Goal: Use online tool/utility: Utilize a website feature to perform a specific function

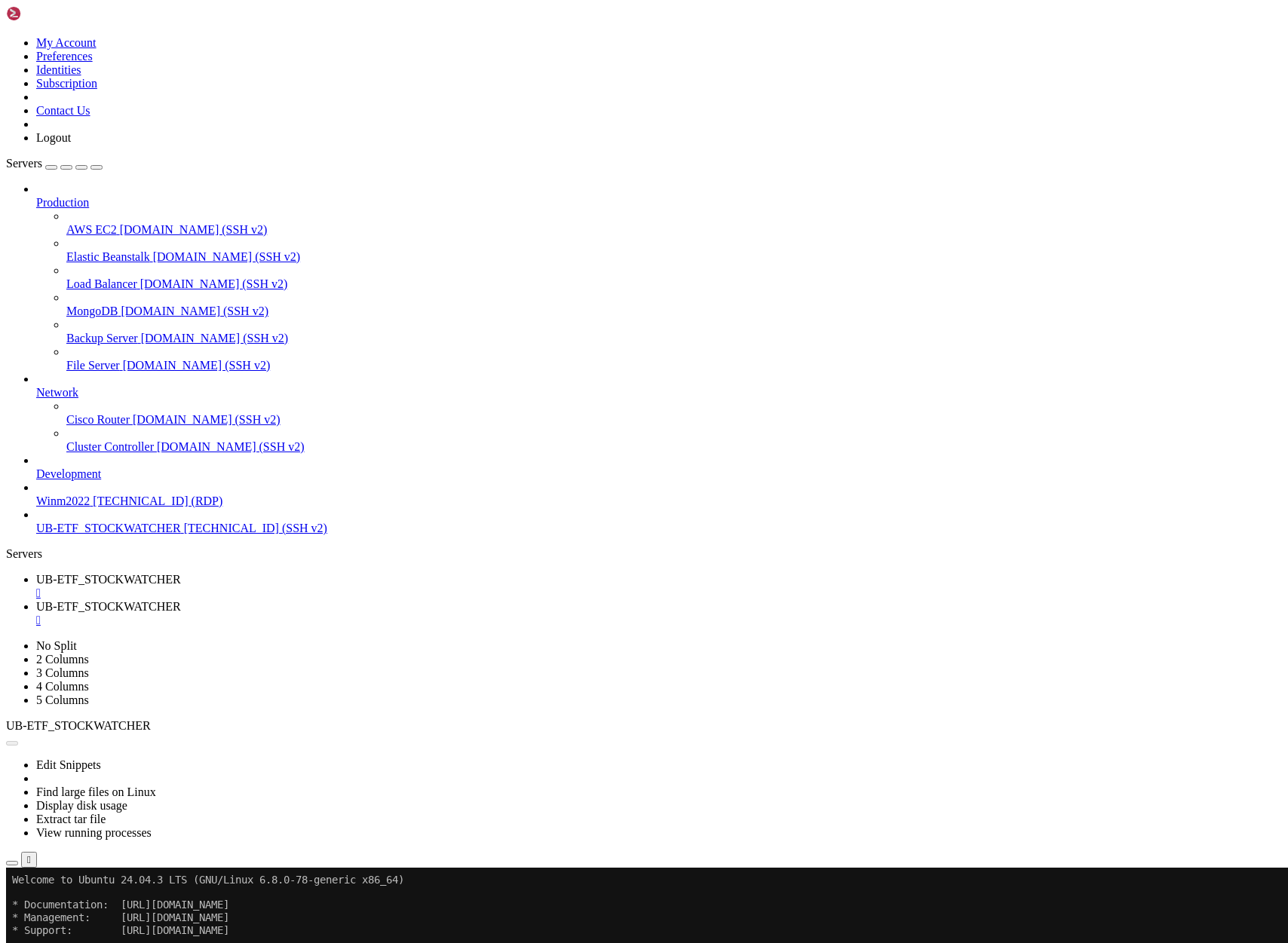
scroll to position [527, 0]
click at [66, 910] on button "Reconnect" at bounding box center [36, 918] width 61 height 16
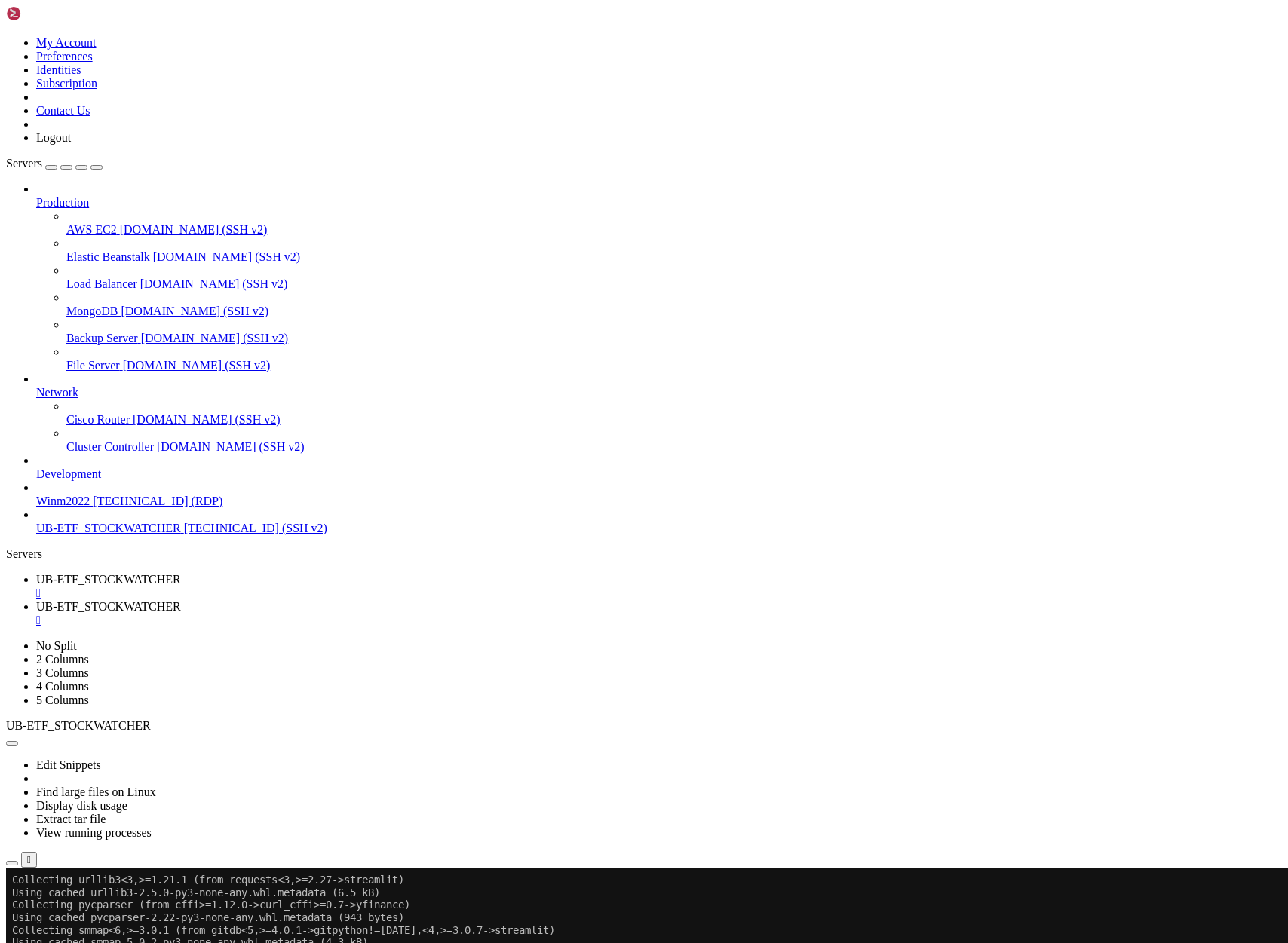
scroll to position [2170, 0]
drag, startPoint x: 109, startPoint y: 1671, endPoint x: 279, endPoint y: 1665, distance: 170.1
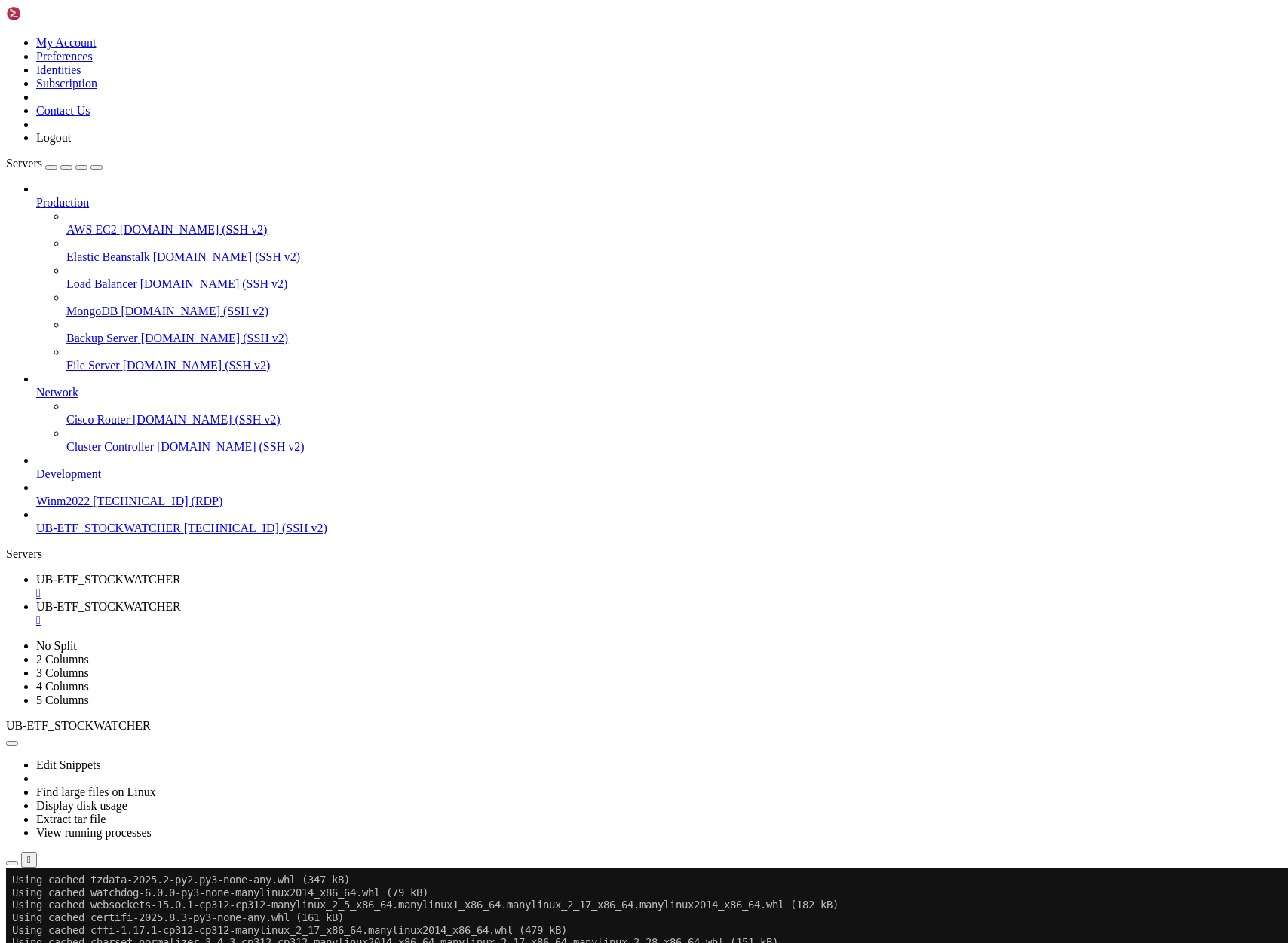
scroll to position [2634, 0]
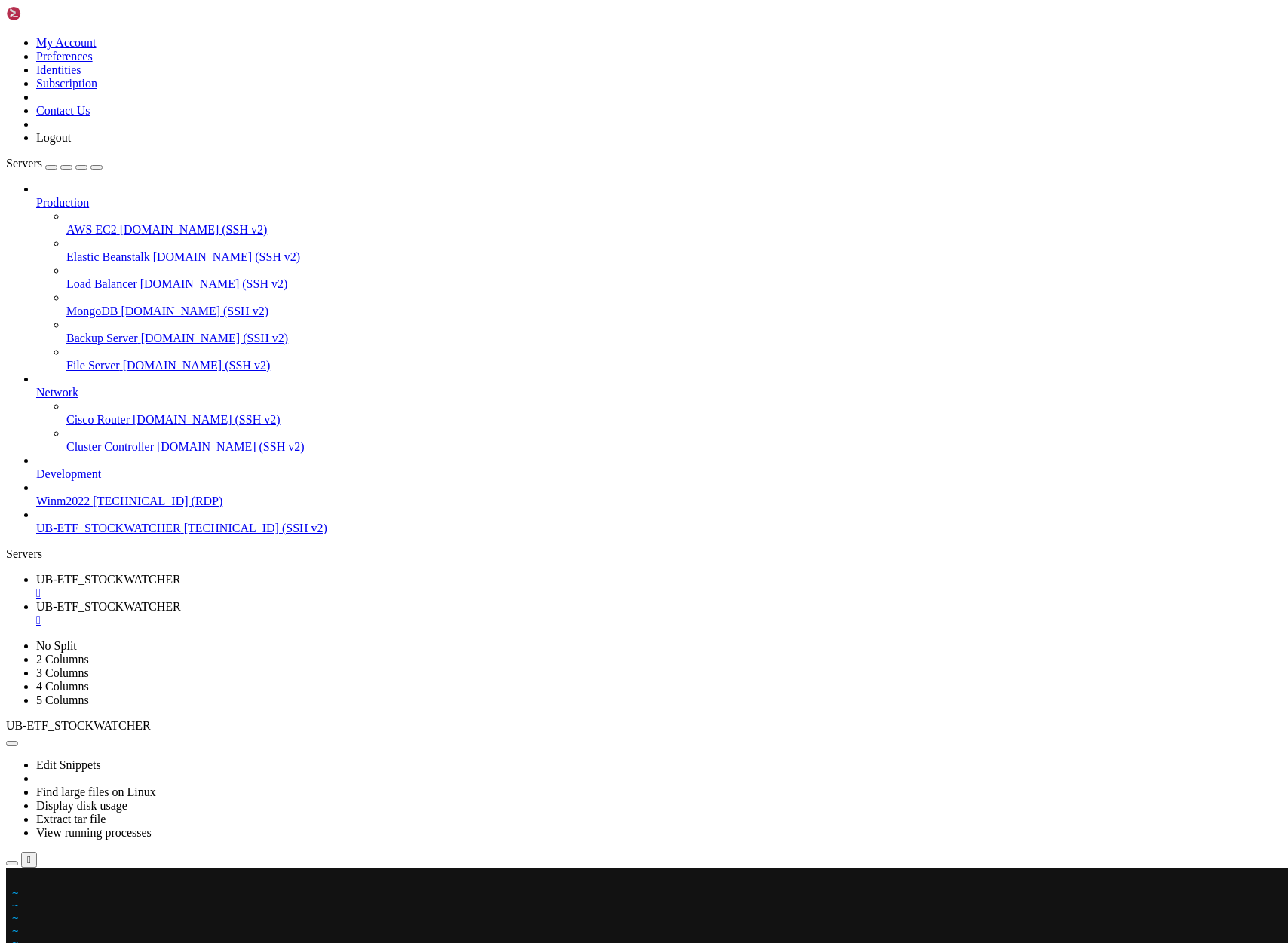
click at [17, 878] on x-row at bounding box center [554, 880] width 1085 height 13
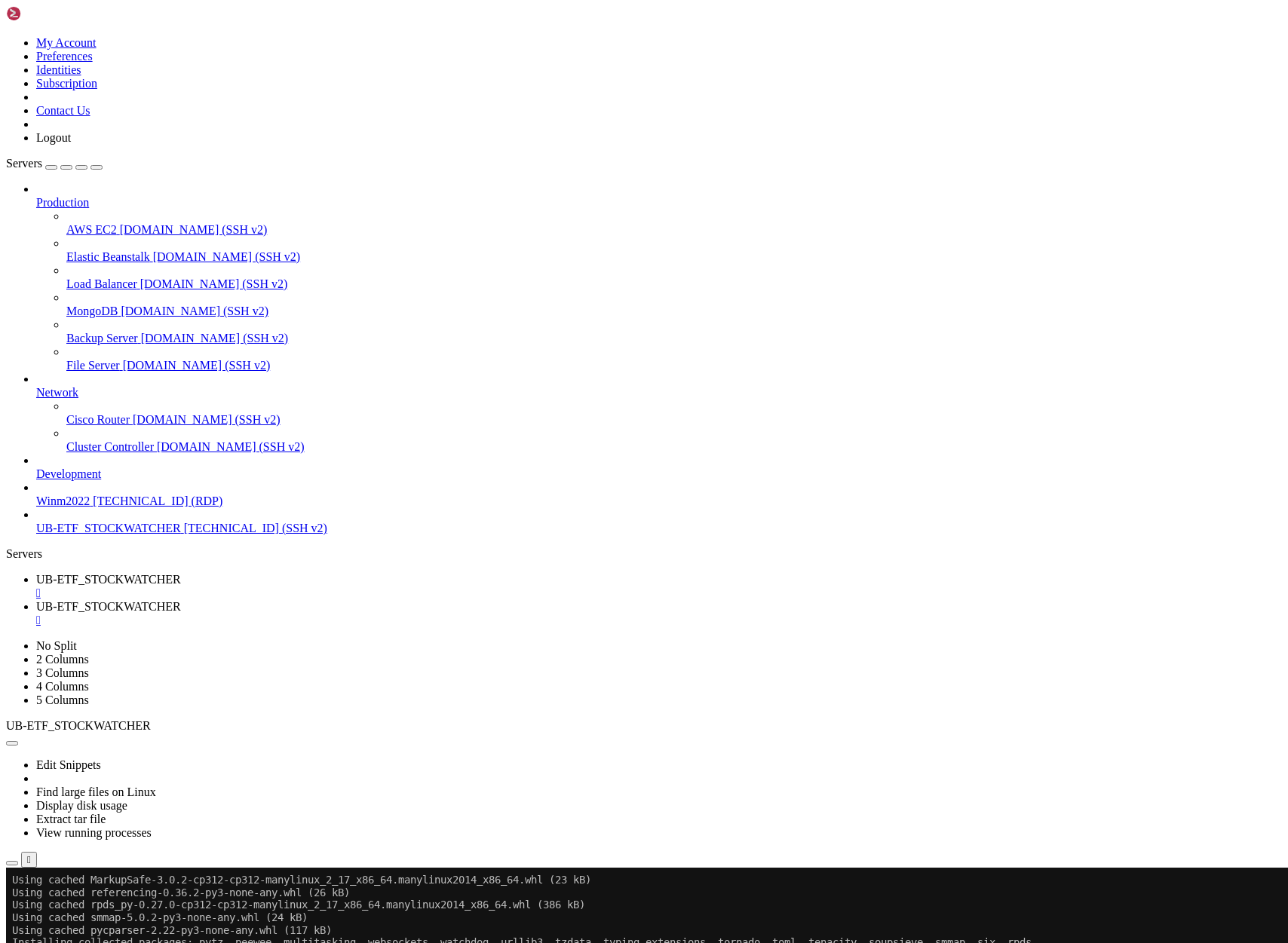
scroll to position [2835, 0]
click at [181, 600] on span "UB-ETF_STOCKWATCHER" at bounding box center [109, 607] width 145 height 13
click at [181, 573] on span "UB-ETF_STOCKWATCHER" at bounding box center [109, 579] width 145 height 13
click at [181, 600] on span "UB-ETF_STOCKWATCHER" at bounding box center [109, 607] width 145 height 13
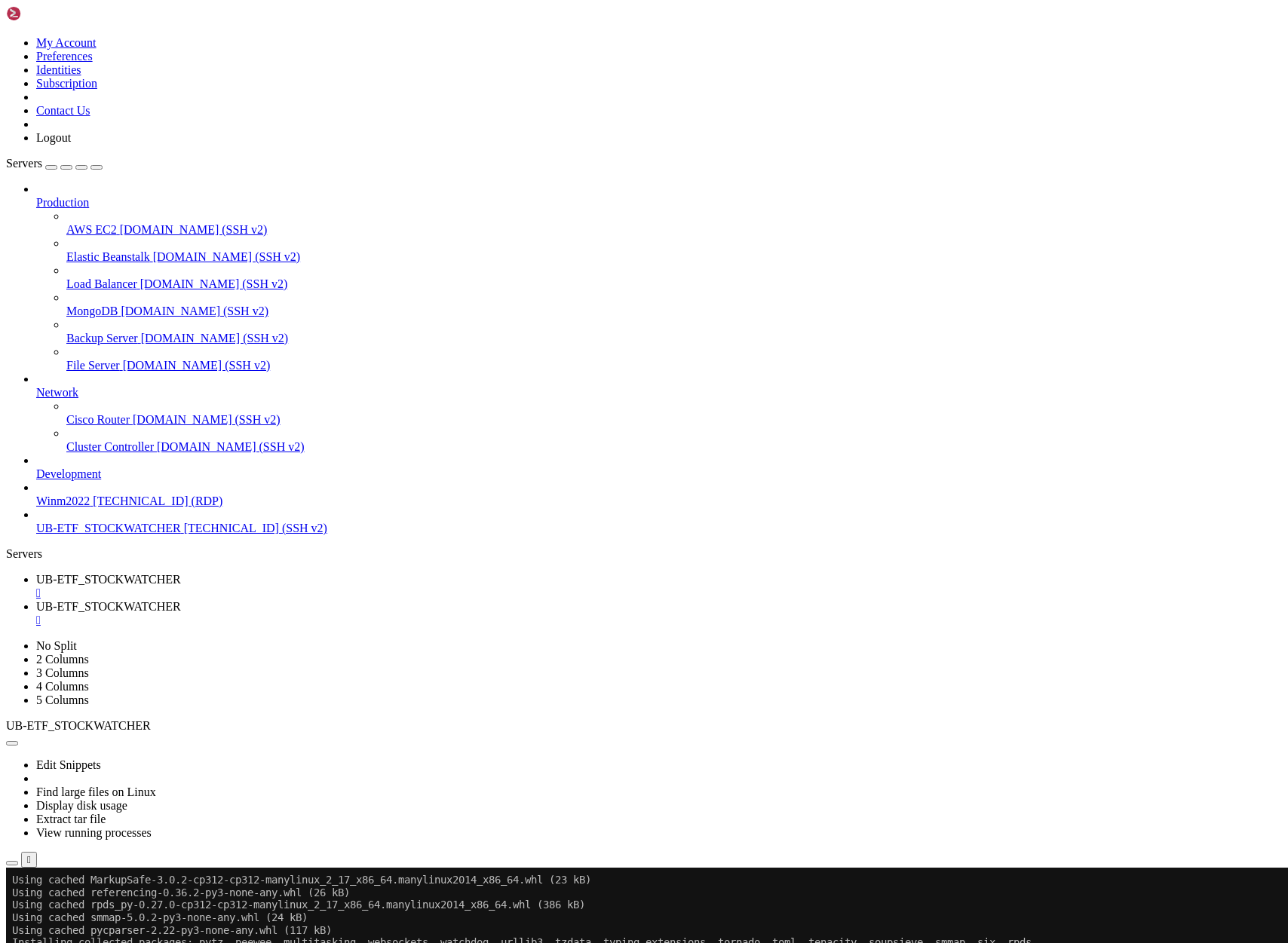
click at [181, 600] on span "UB-ETF_STOCKWATCHER" at bounding box center [109, 607] width 145 height 13
click at [181, 573] on span "UB-ETF_STOCKWATCHER" at bounding box center [109, 579] width 145 height 13
click at [181, 600] on span "UB-ETF_STOCKWATCHER" at bounding box center [109, 607] width 145 height 13
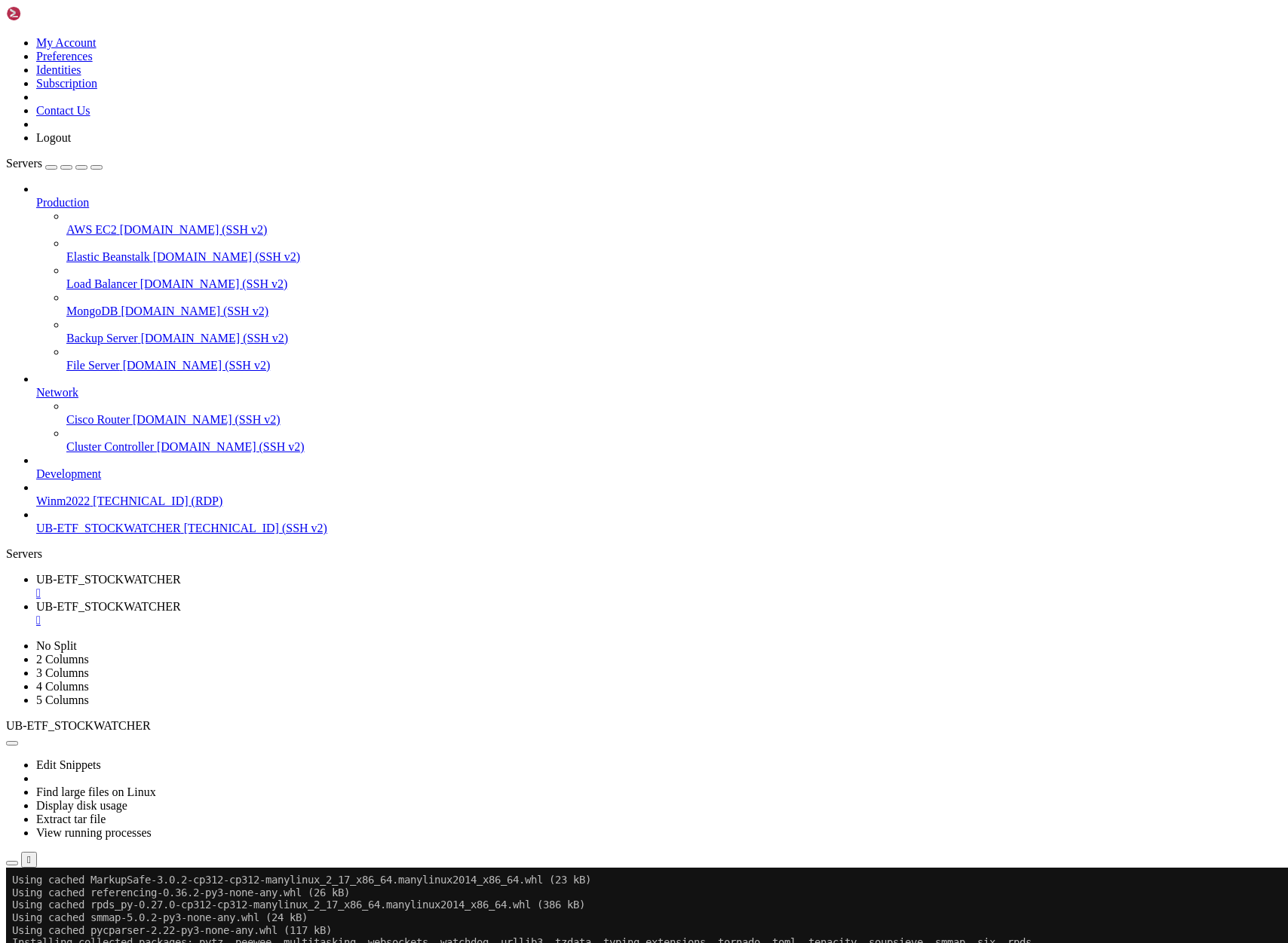
scroll to position [13, 0]
click at [181, 573] on span "UB-ETF_STOCKWATCHER" at bounding box center [109, 579] width 145 height 13
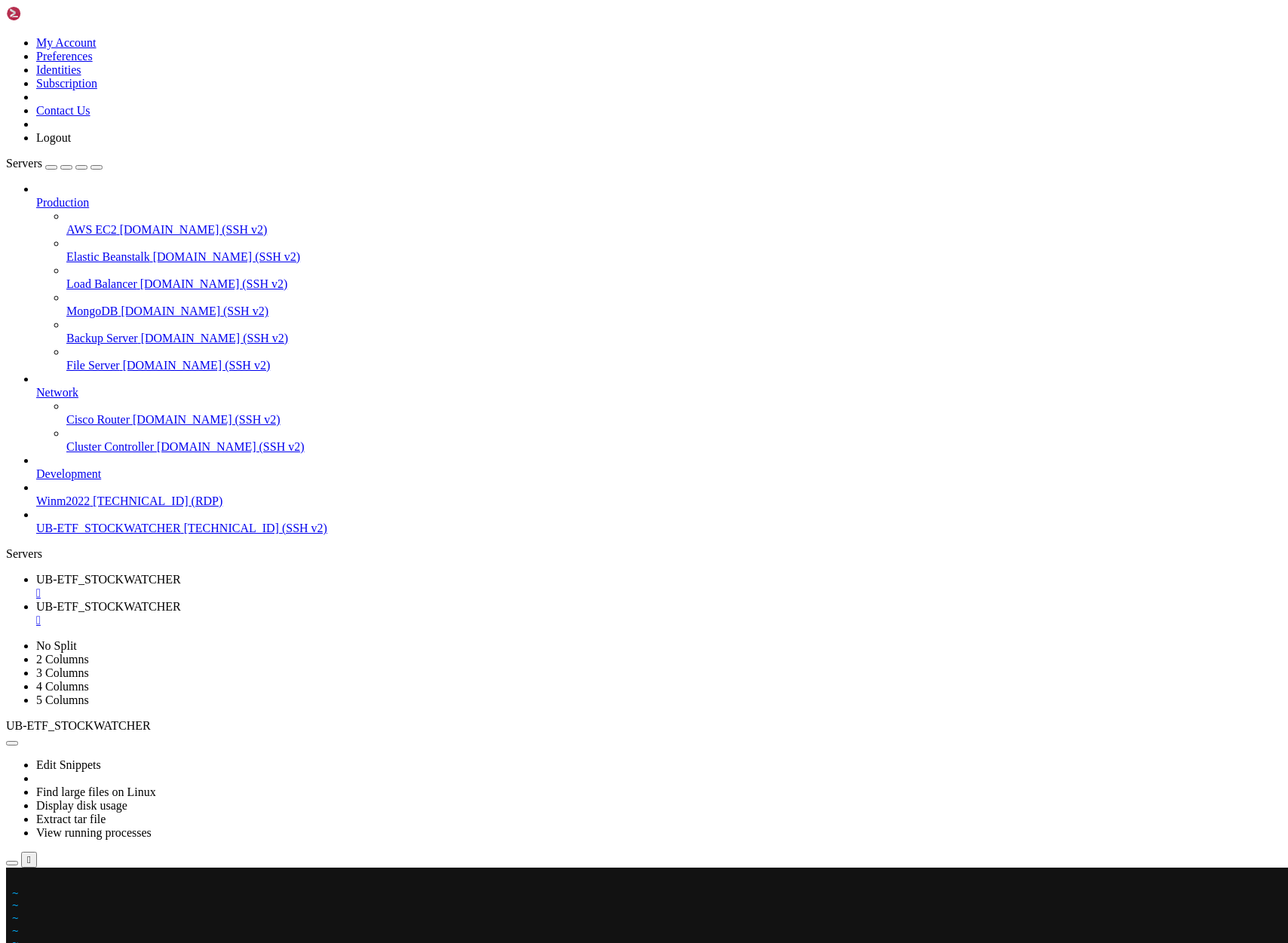
scroll to position [3236, 0]
click at [18, 882] on x-row at bounding box center [554, 880] width 1085 height 13
drag, startPoint x: 304, startPoint y: 1698, endPoint x: 23, endPoint y: 1684, distance: 281.3
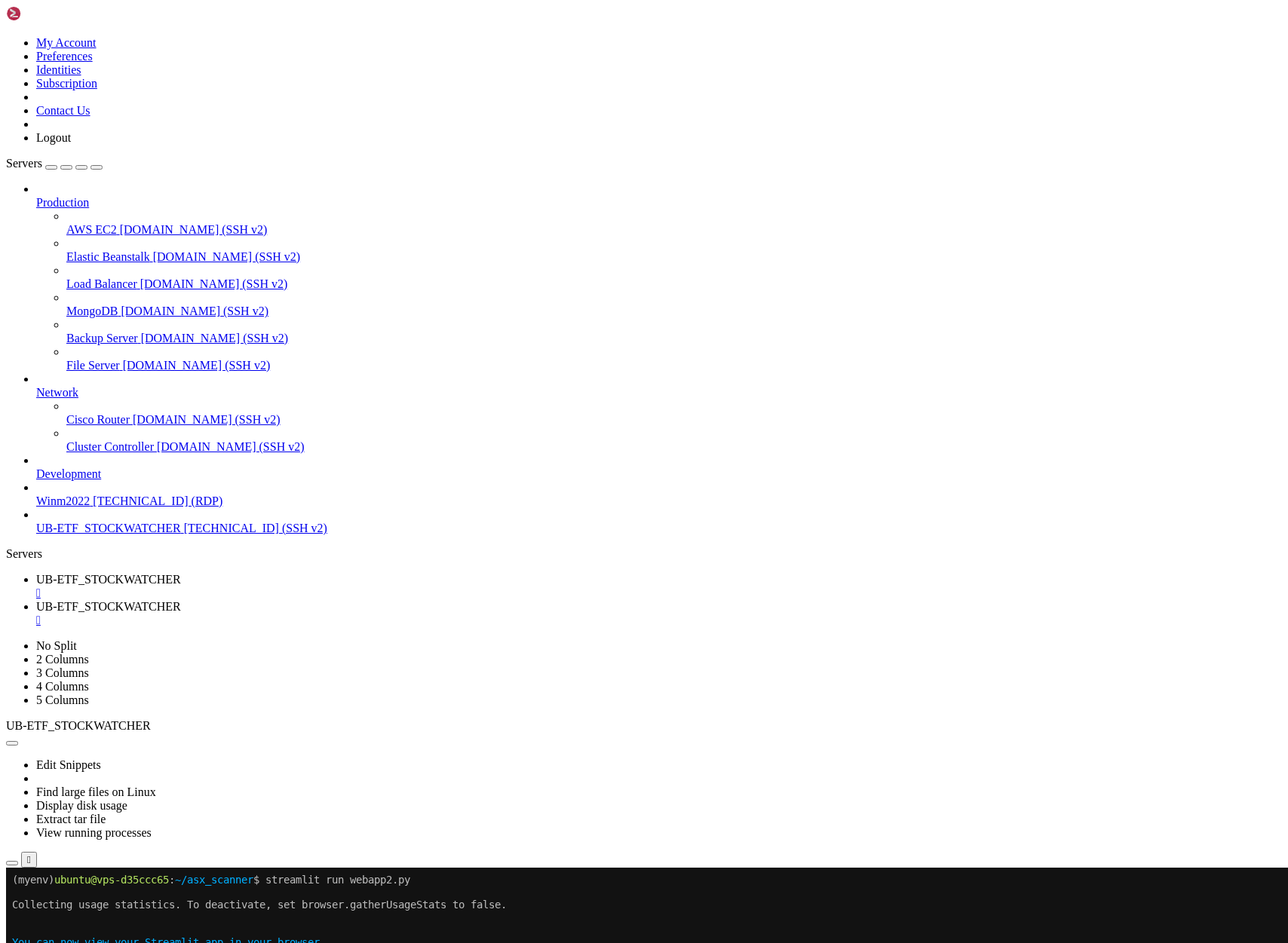
scroll to position [4653, 0]
drag, startPoint x: 169, startPoint y: 1696, endPoint x: 12, endPoint y: 1472, distance: 273.5
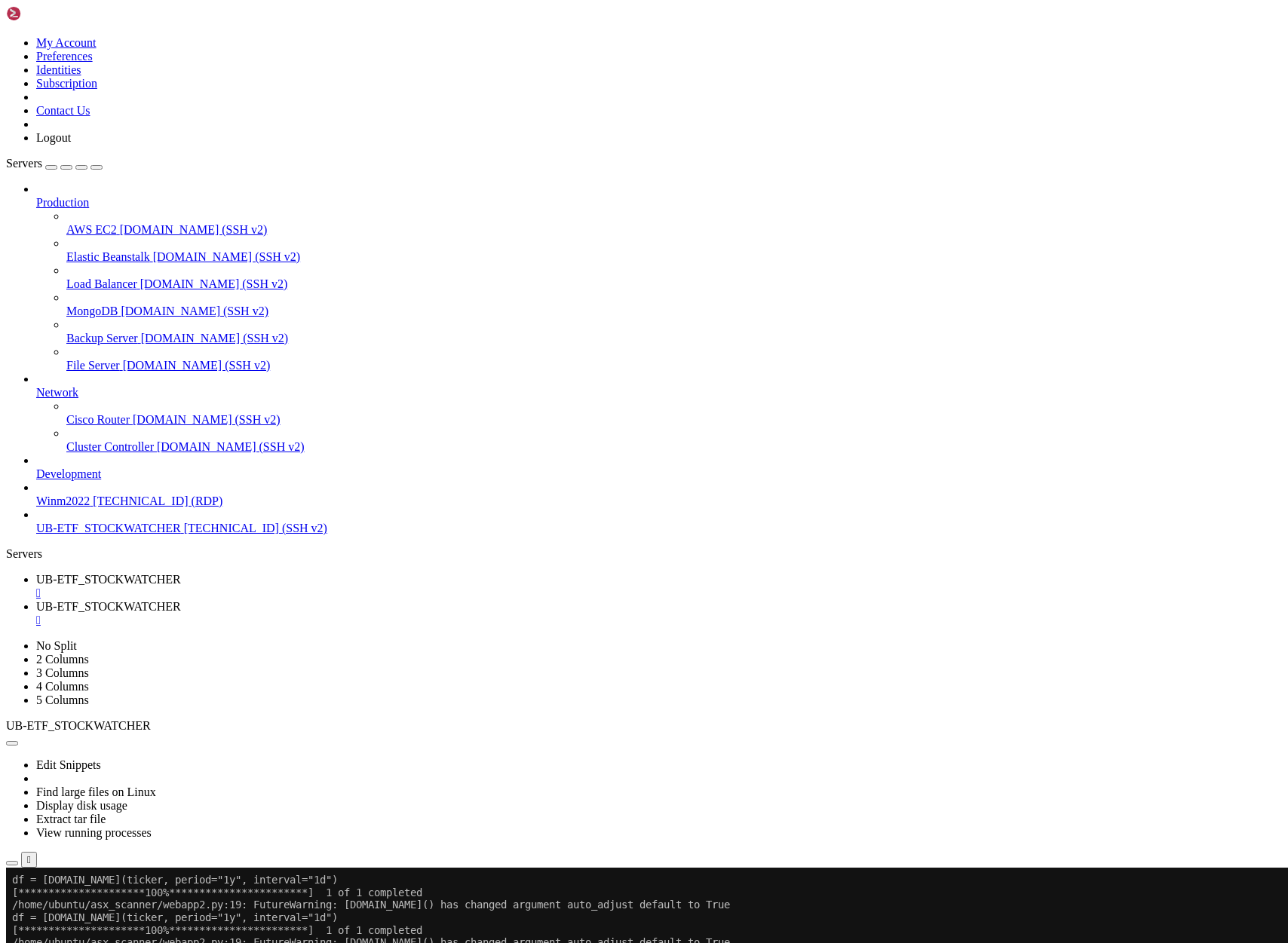
scroll to position [5694, 0]
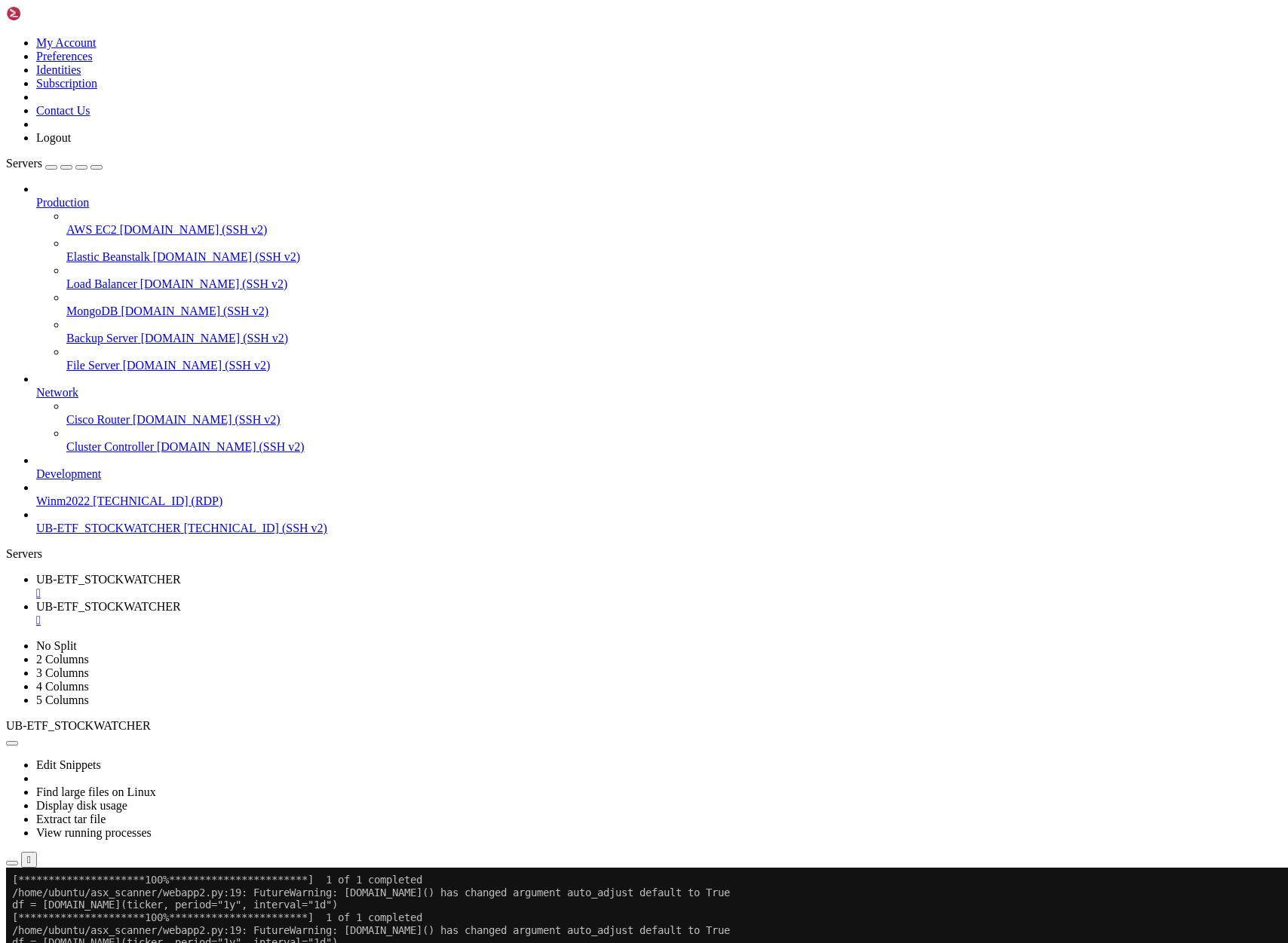
drag, startPoint x: 451, startPoint y: 1668, endPoint x: 14, endPoint y: 1648, distance: 437.5
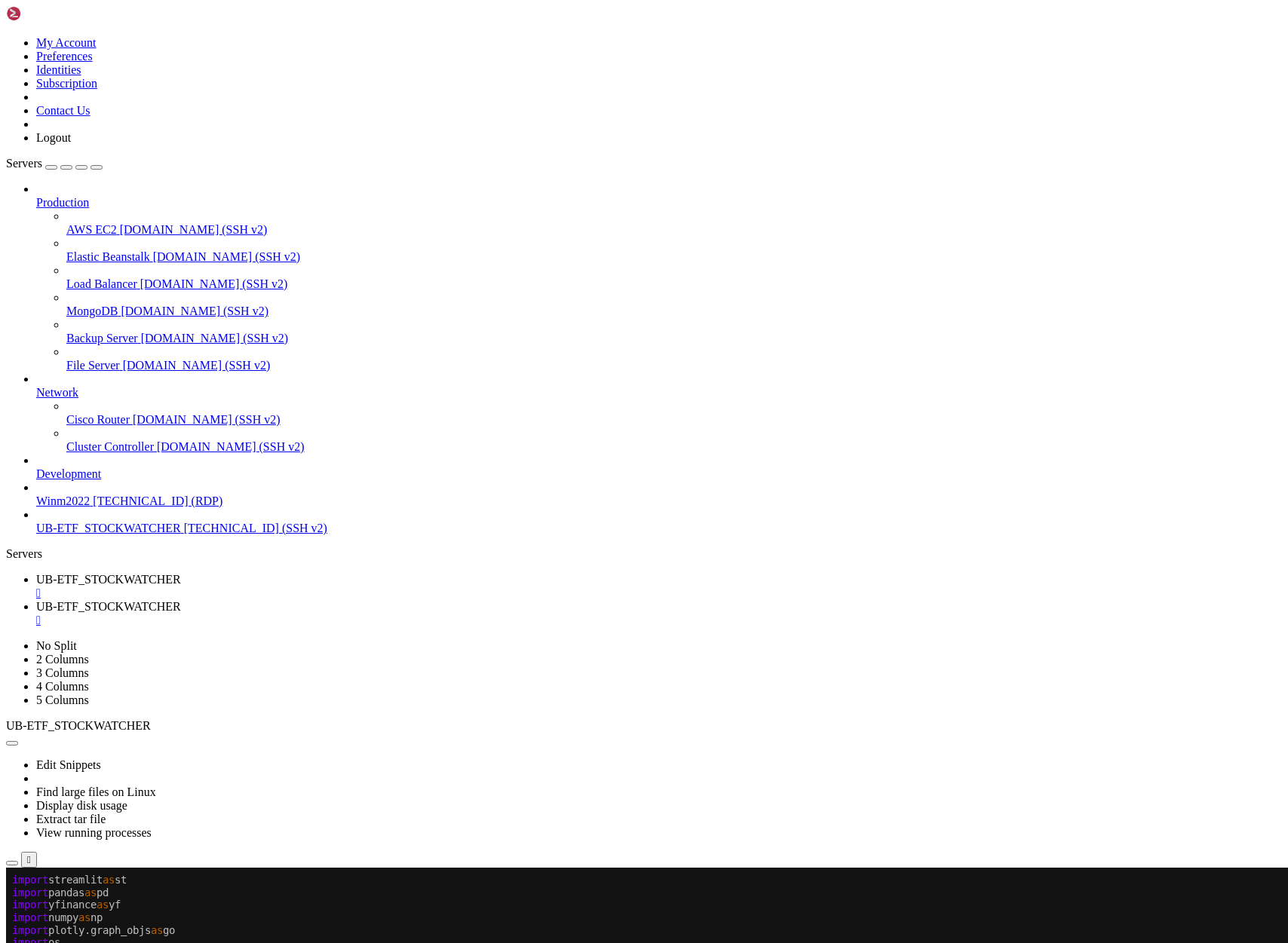
scroll to position [5719, 0]
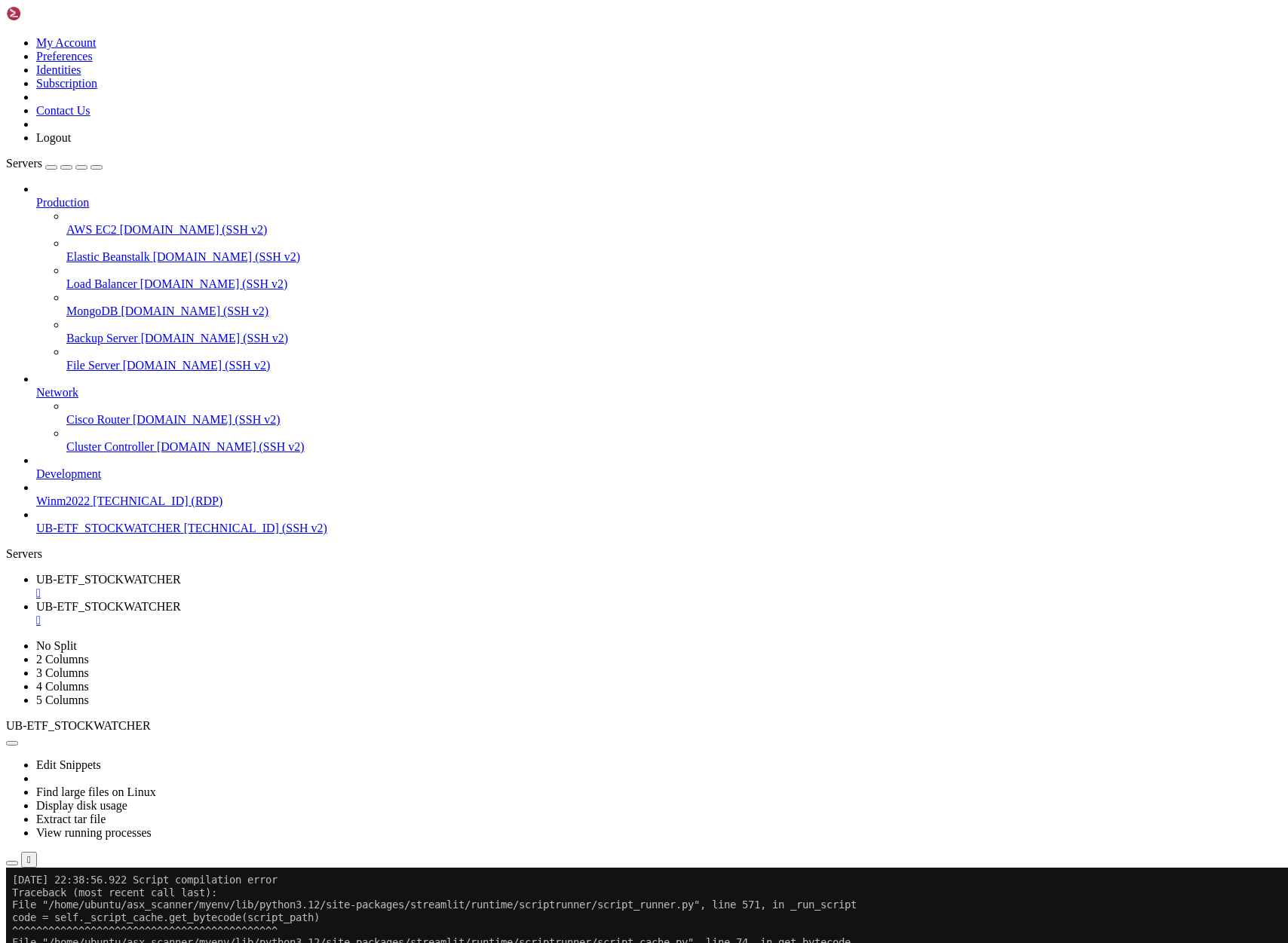
scroll to position [11262, 0]
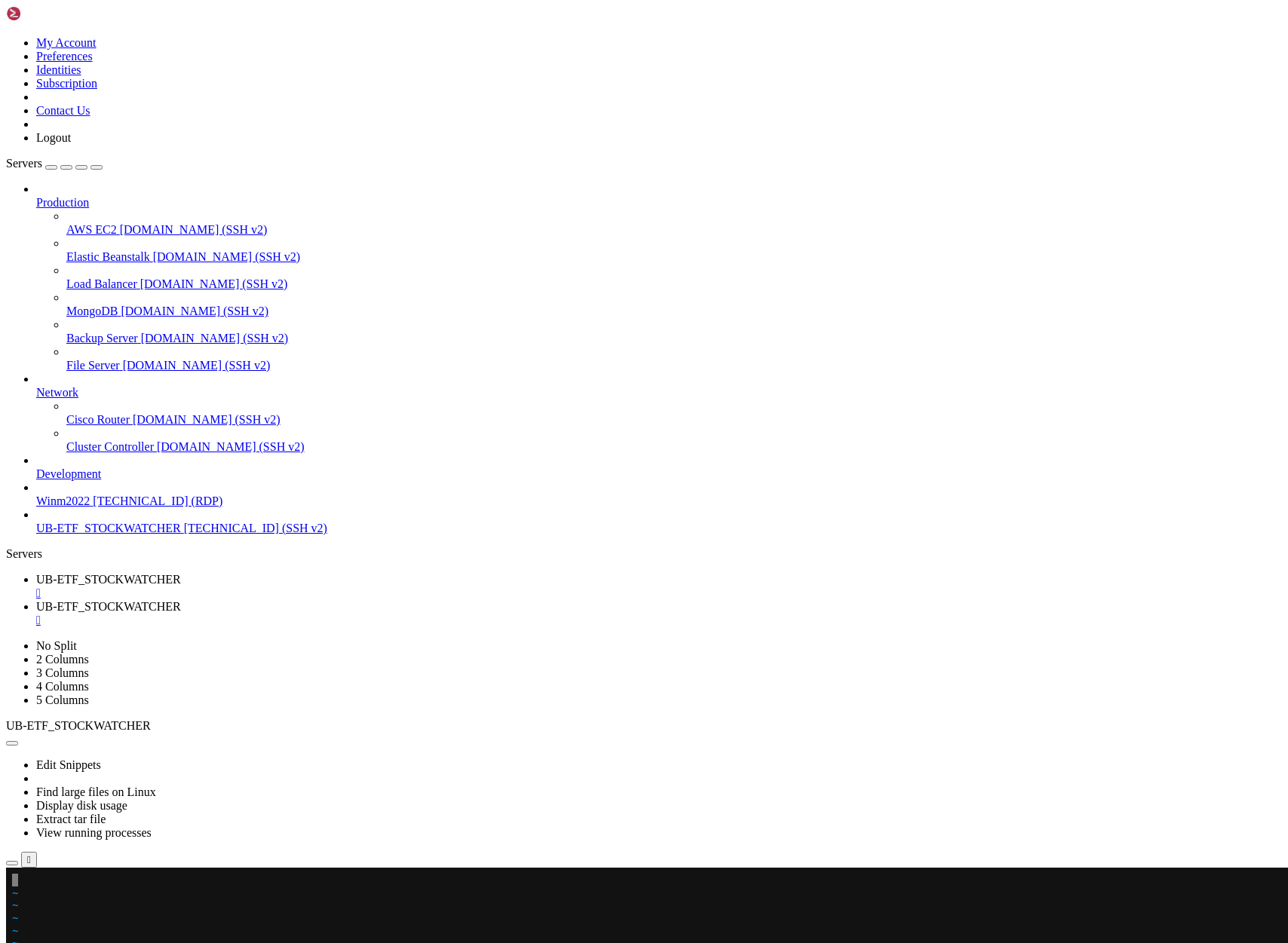
click at [25, 879] on x-row at bounding box center [554, 880] width 1085 height 13
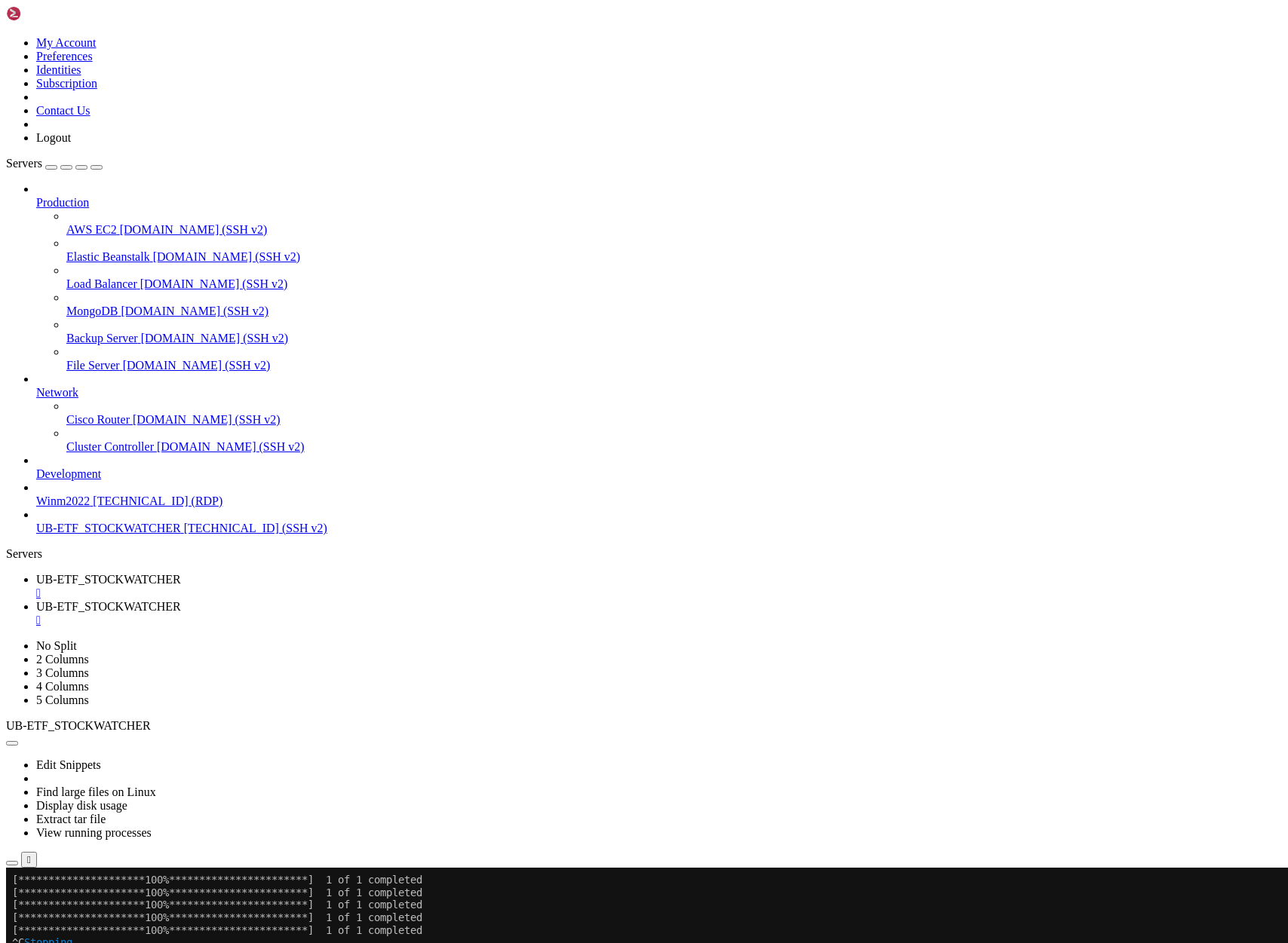
scroll to position [18110, 0]
drag, startPoint x: 16, startPoint y: 1106, endPoint x: 453, endPoint y: 1109, distance: 437.0
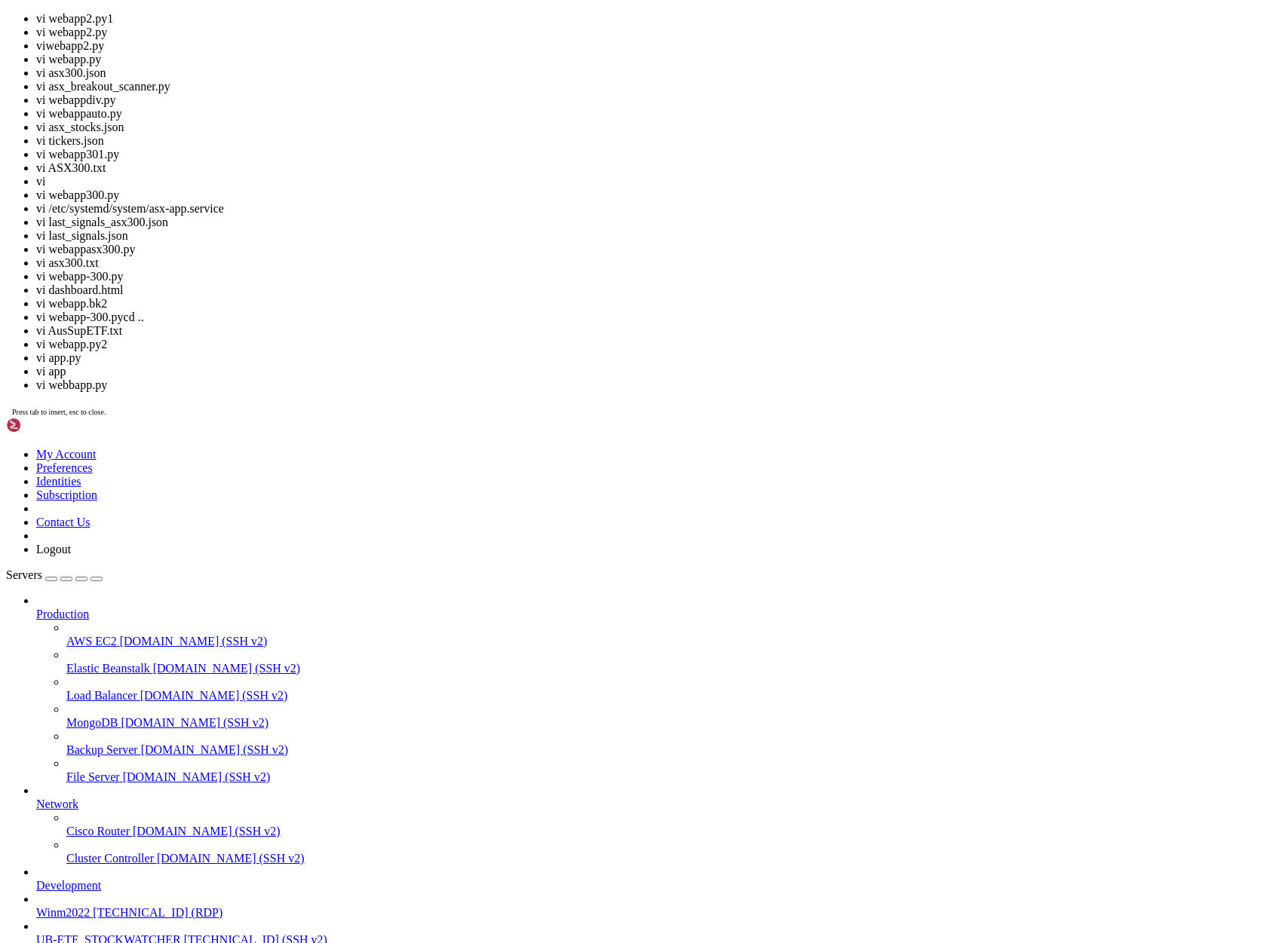
scroll to position [18236, 0]
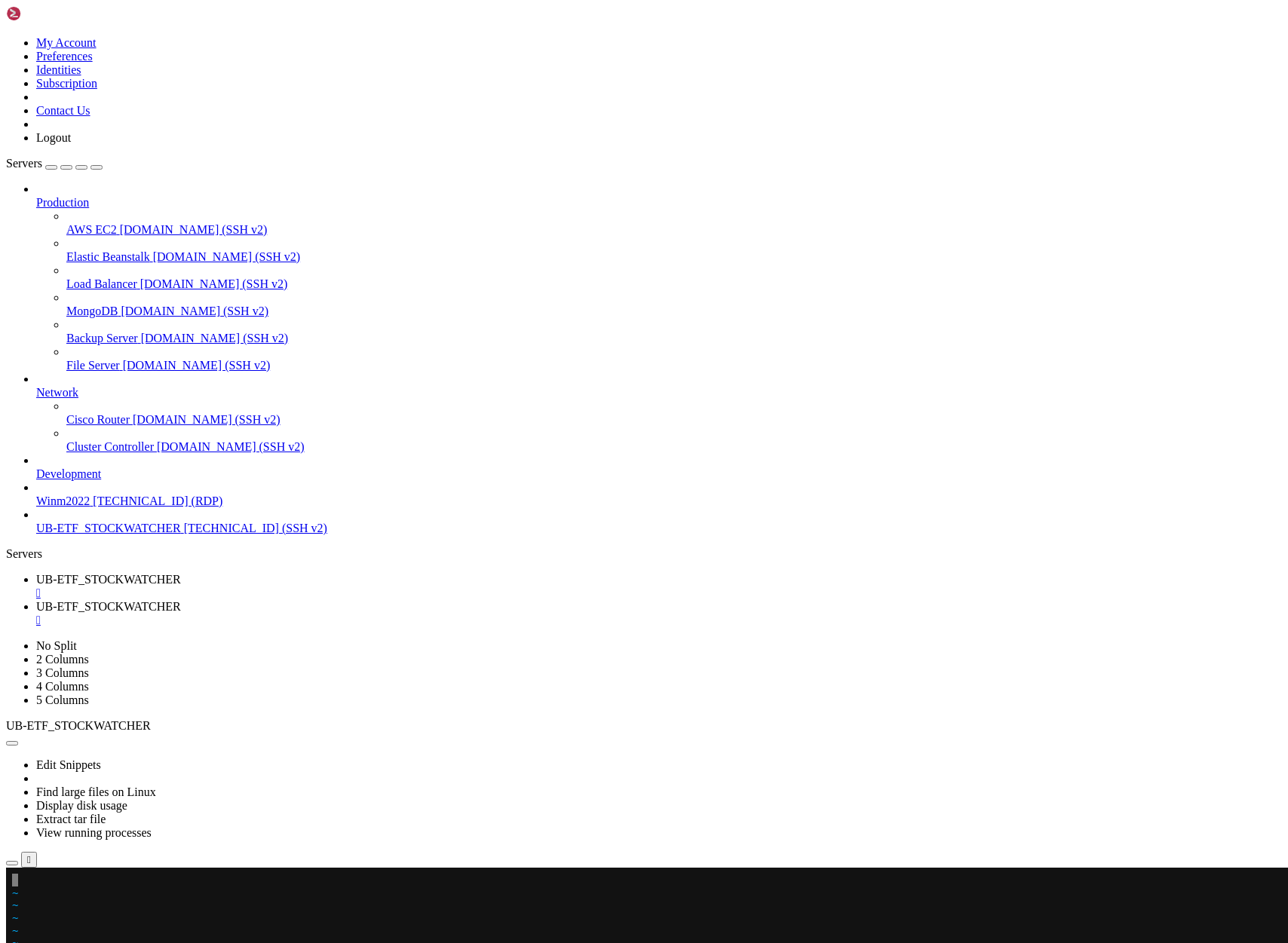
click at [20, 879] on x-row at bounding box center [554, 880] width 1085 height 13
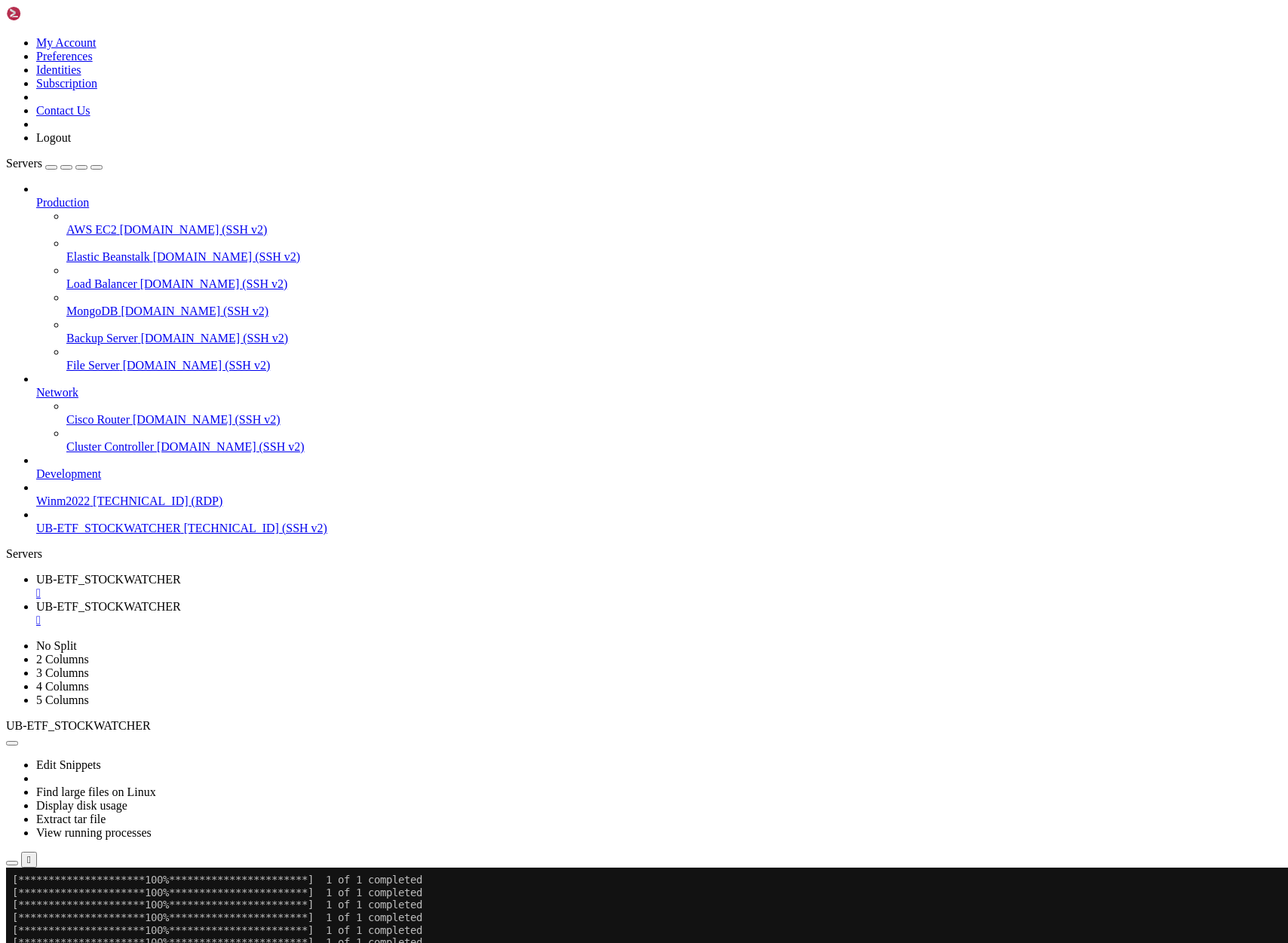
scroll to position [20594, 0]
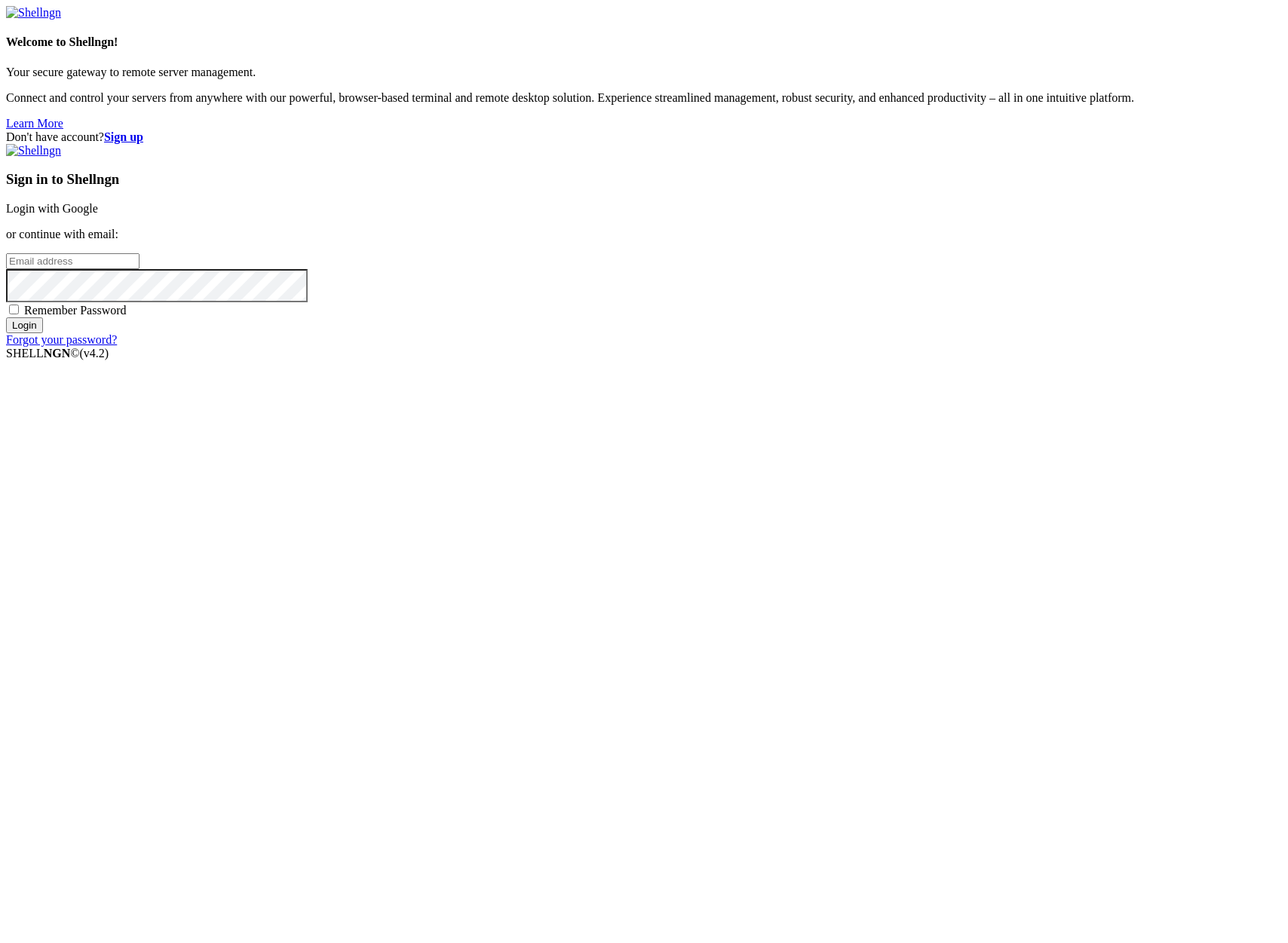
click at [139, 269] on input "email" at bounding box center [72, 262] width 133 height 16
type input "[PERSON_NAME][EMAIL_ADDRESS][DOMAIN_NAME]"
click at [43, 333] on input "Login" at bounding box center [24, 325] width 37 height 16
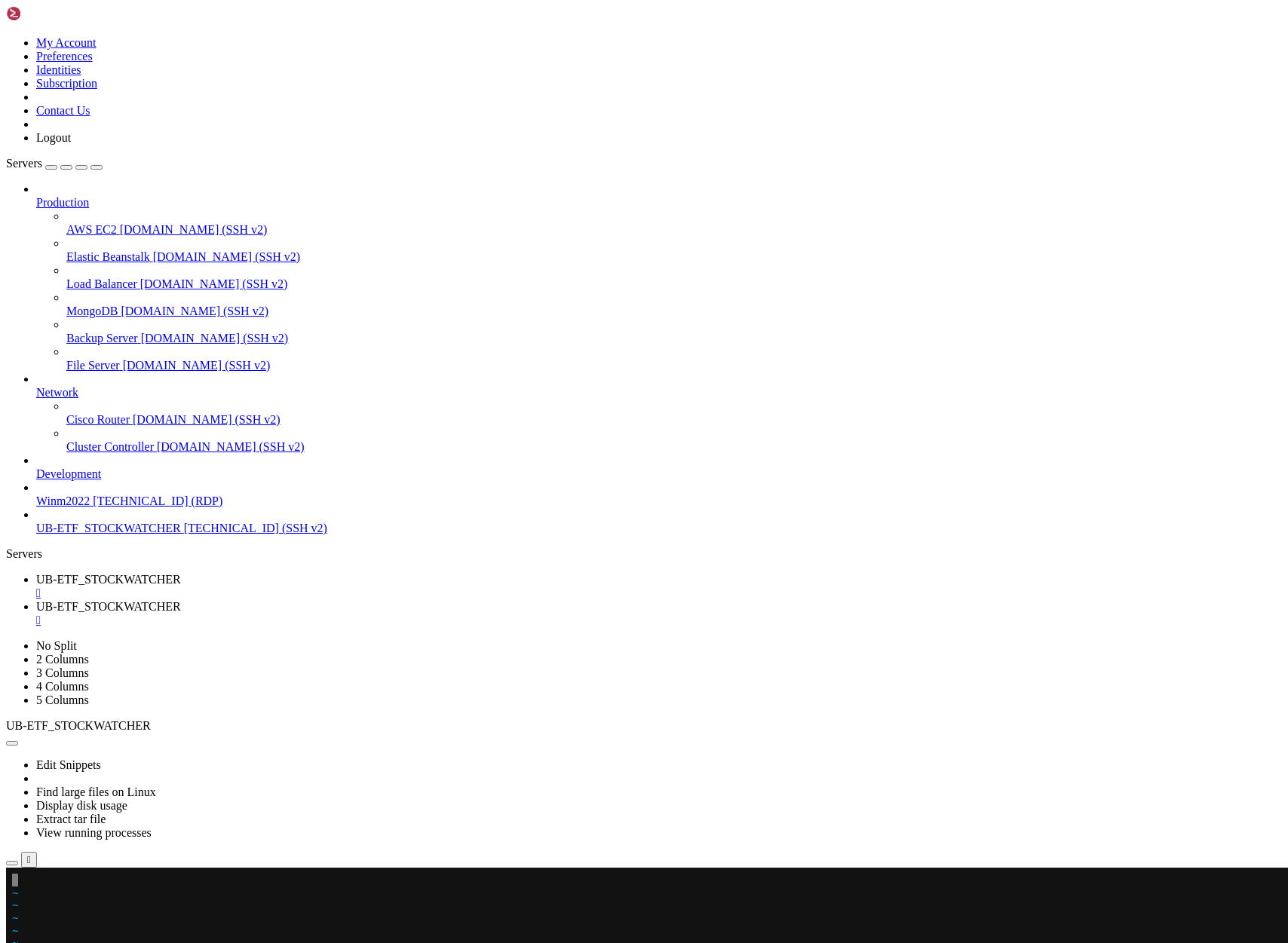
scroll to position [20607, 0]
click at [181, 573] on span "UB-ETF_STOCKWATCHER" at bounding box center [109, 579] width 145 height 13
click at [12, 868] on div at bounding box center [9, 868] width 6 height 0
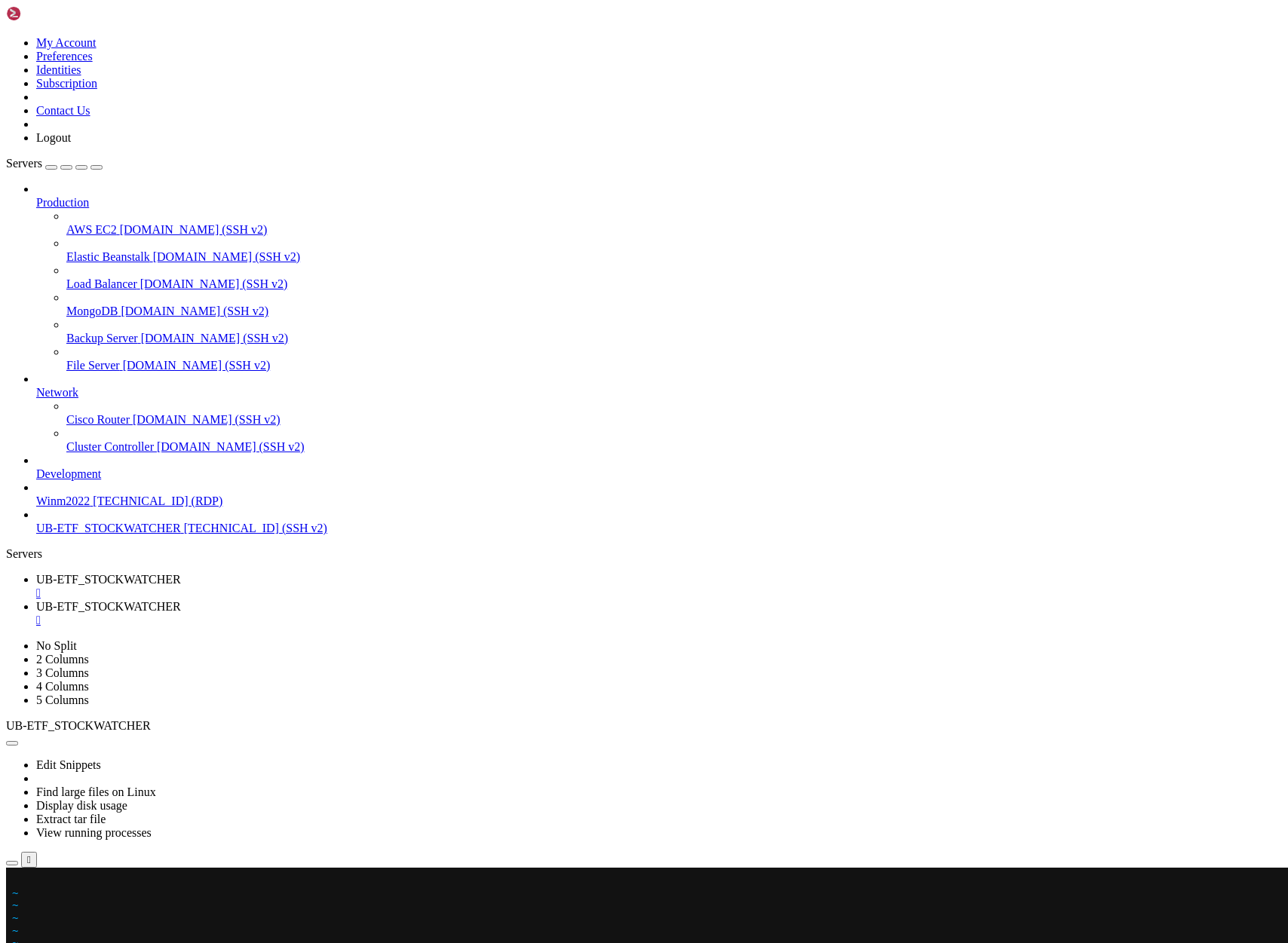
click at [18, 887] on span "~" at bounding box center [15, 893] width 6 height 12
click at [17, 881] on x-row at bounding box center [554, 880] width 1085 height 13
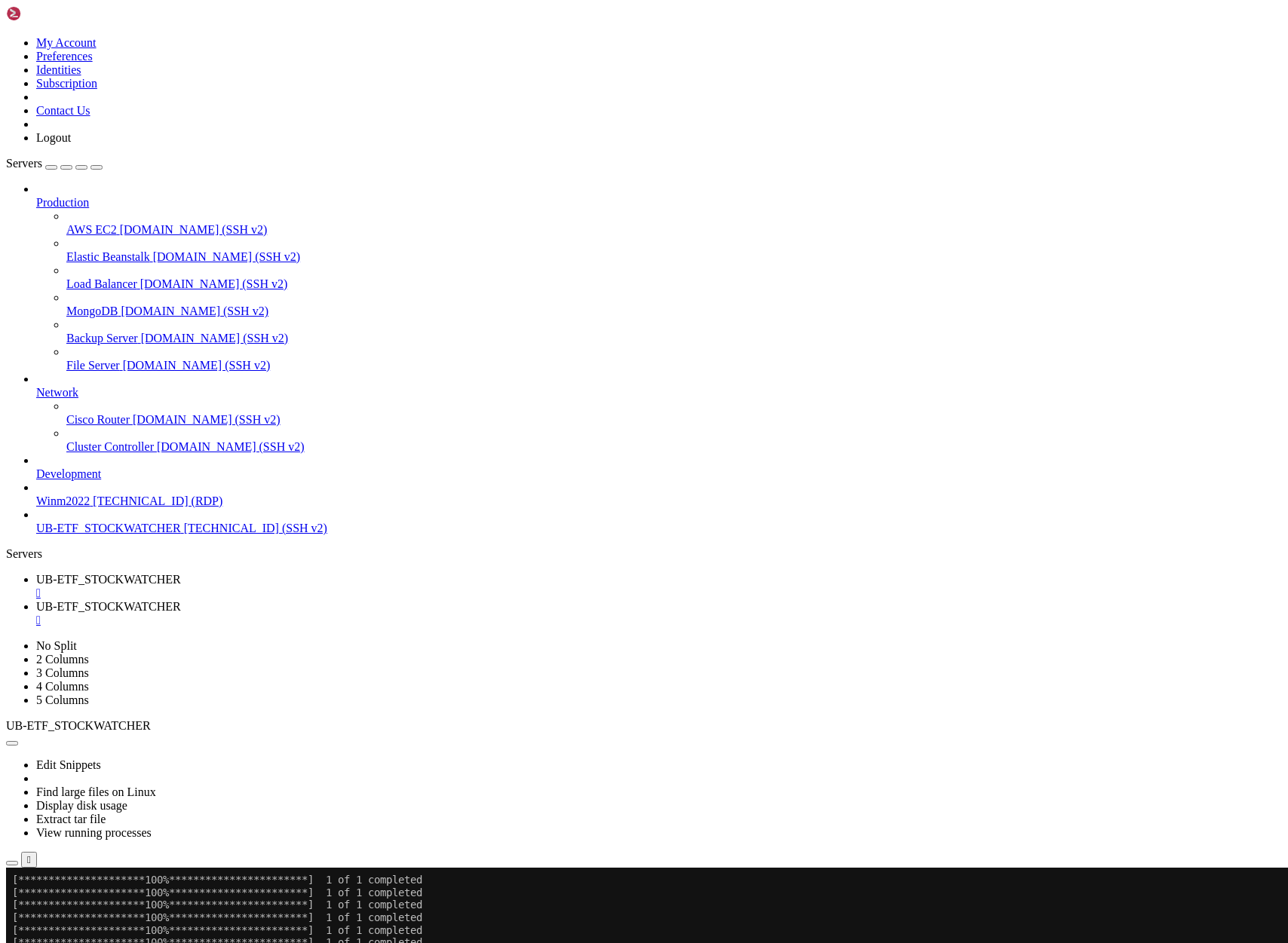
scroll to position [21973, 0]
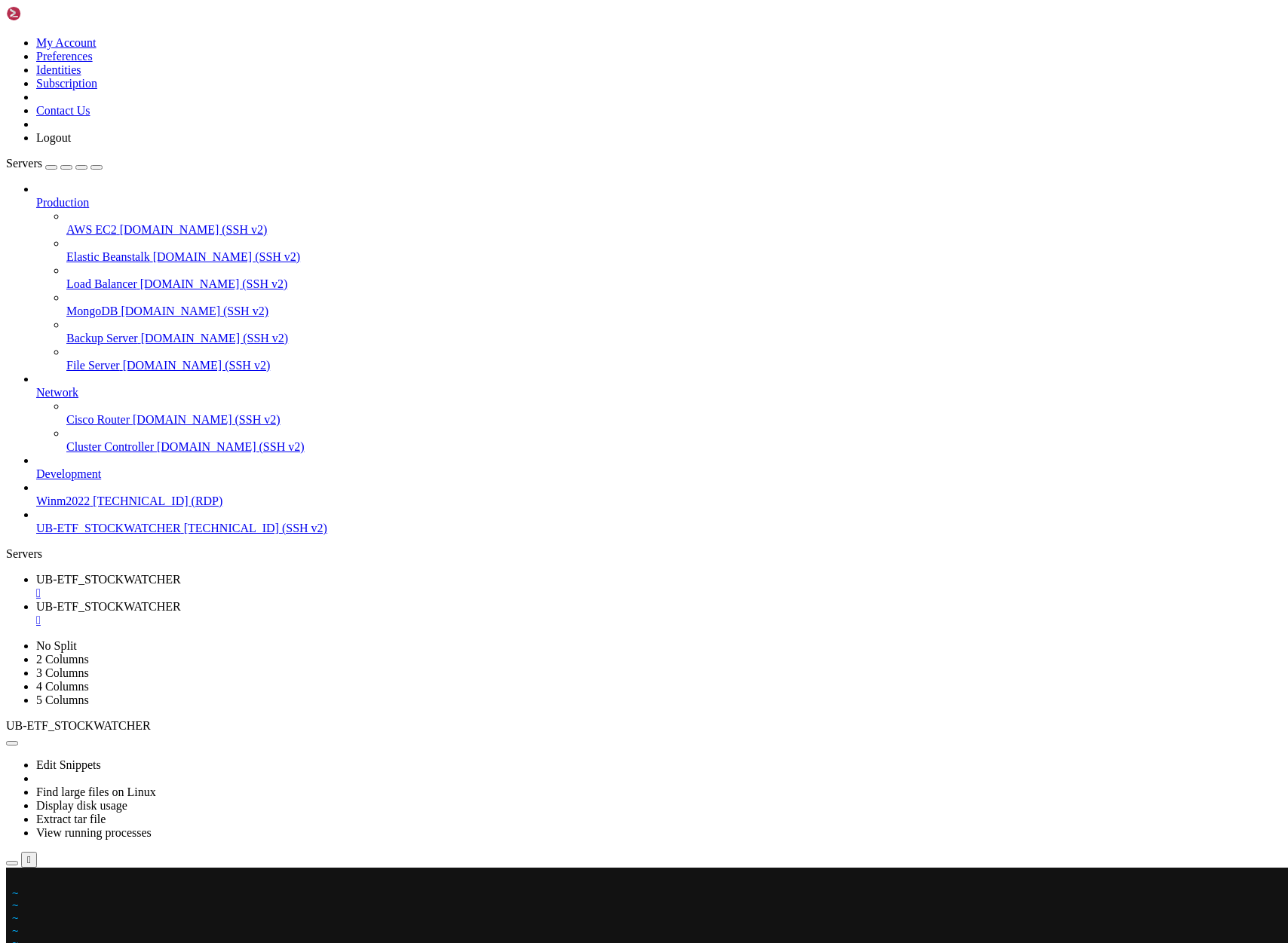
click at [17, 880] on x-row at bounding box center [554, 880] width 1085 height 13
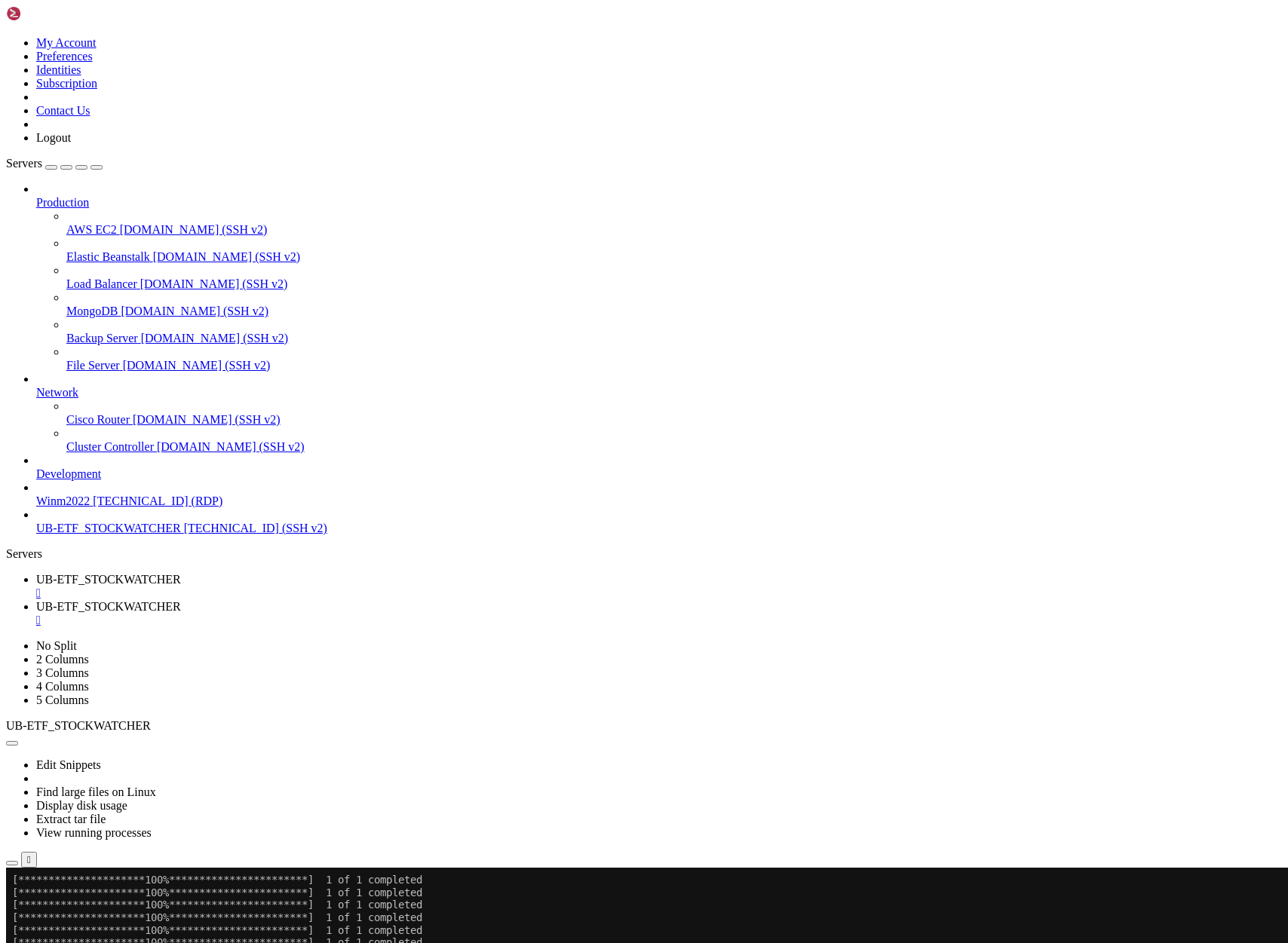
scroll to position [22125, 0]
drag, startPoint x: 16, startPoint y: 1155, endPoint x: 707, endPoint y: 1309, distance: 708.0
drag, startPoint x: 13, startPoint y: 1156, endPoint x: 806, endPoint y: 1386, distance: 825.7
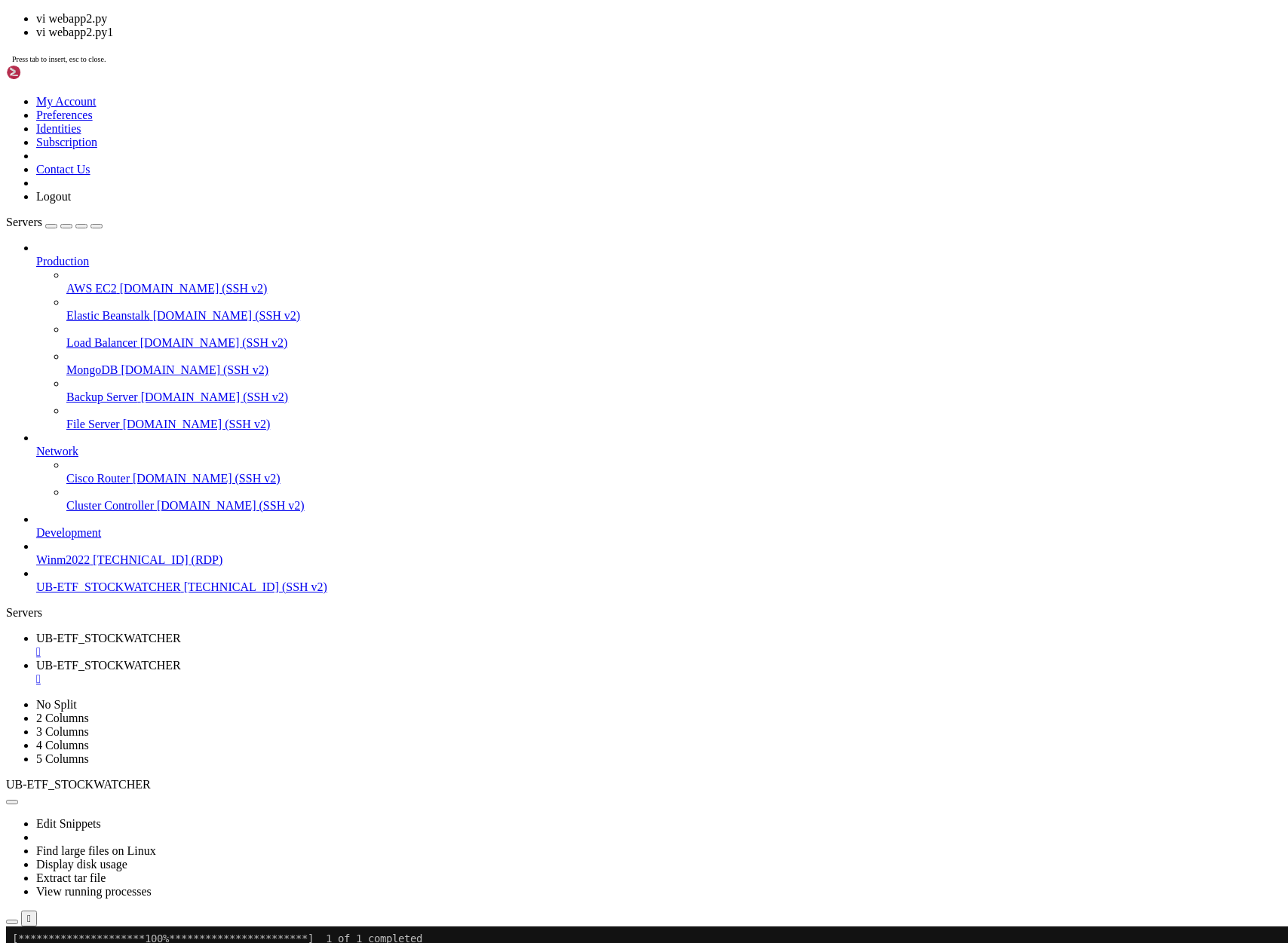
scroll to position [22701, 0]
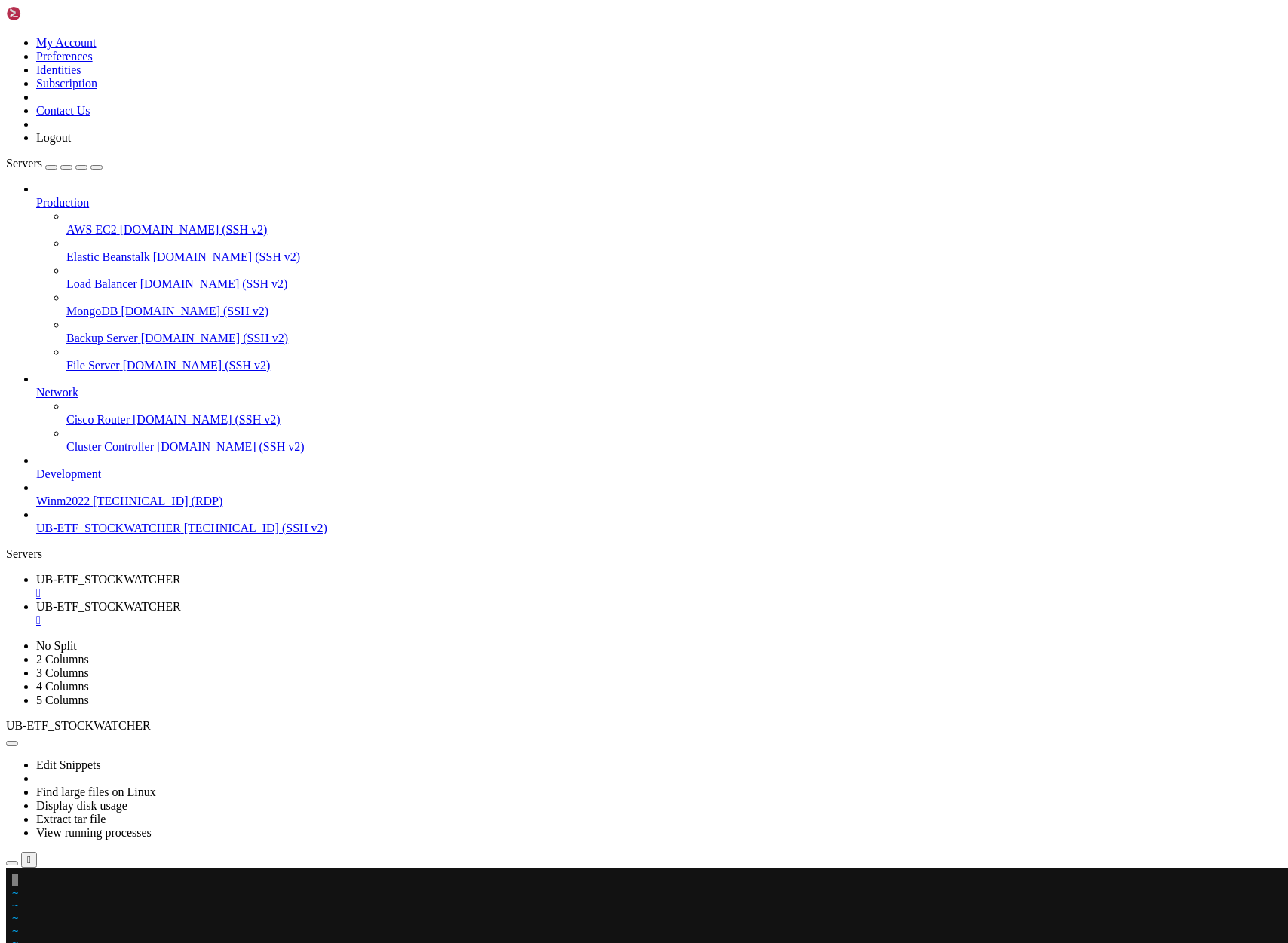
click at [54, 885] on x-row at bounding box center [554, 880] width 1085 height 13
click at [181, 600] on span "UB-ETF_STOCKWATCHER" at bounding box center [109, 607] width 145 height 13
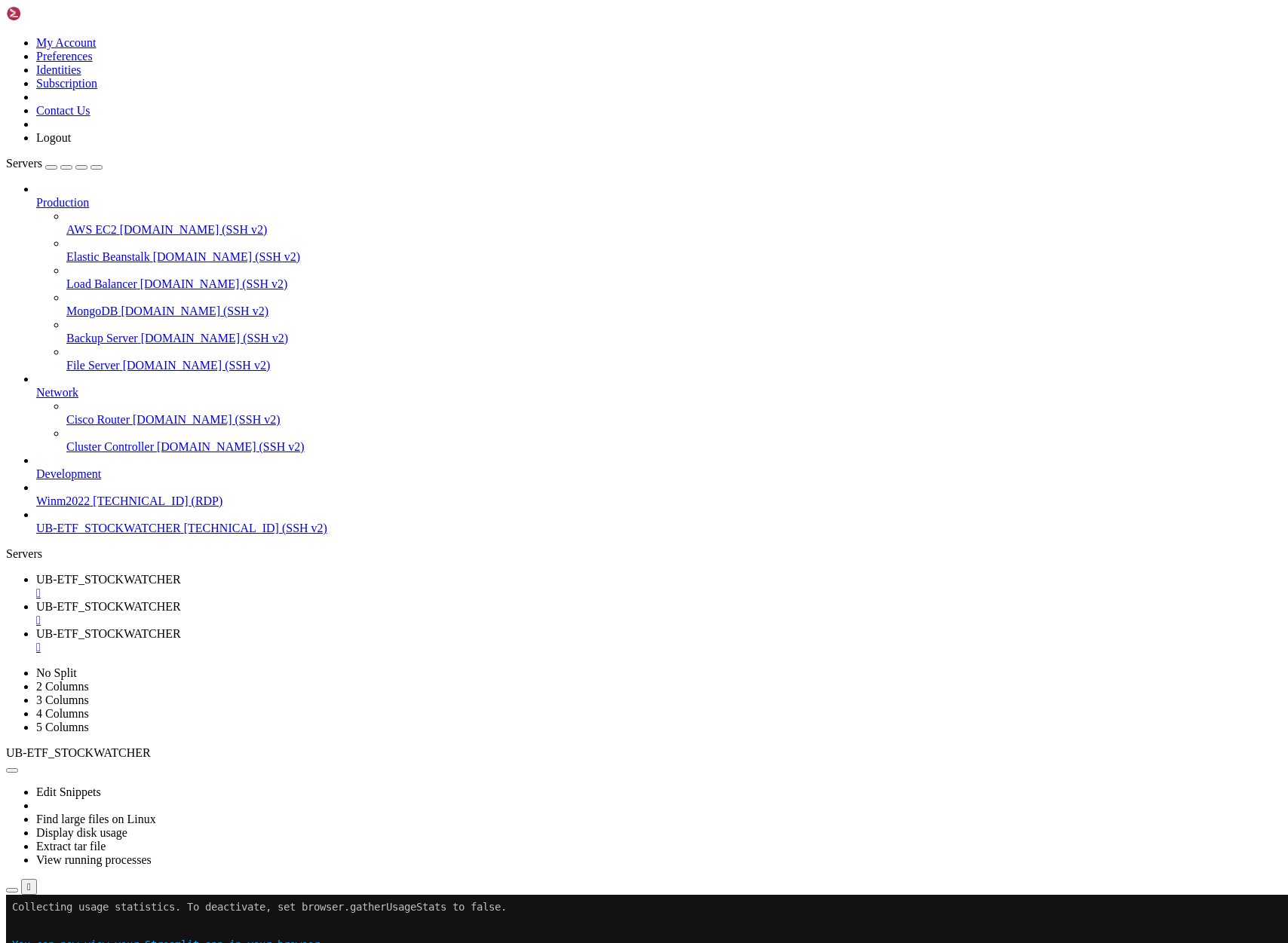
type input "/home/ubuntu/asx_scanner"
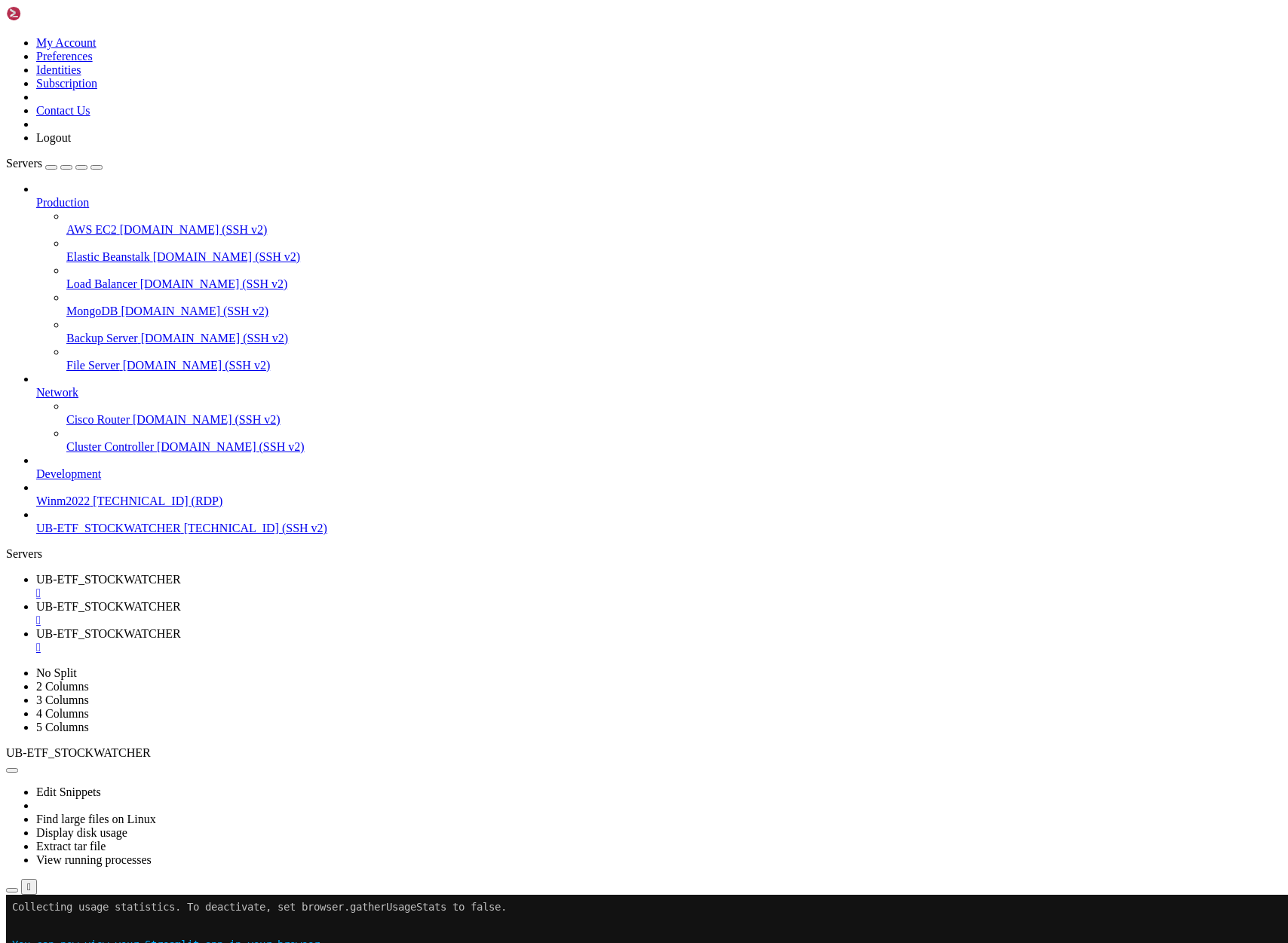
click at [181, 573] on span "UB-ETF_STOCKWATCHER" at bounding box center [109, 579] width 145 height 13
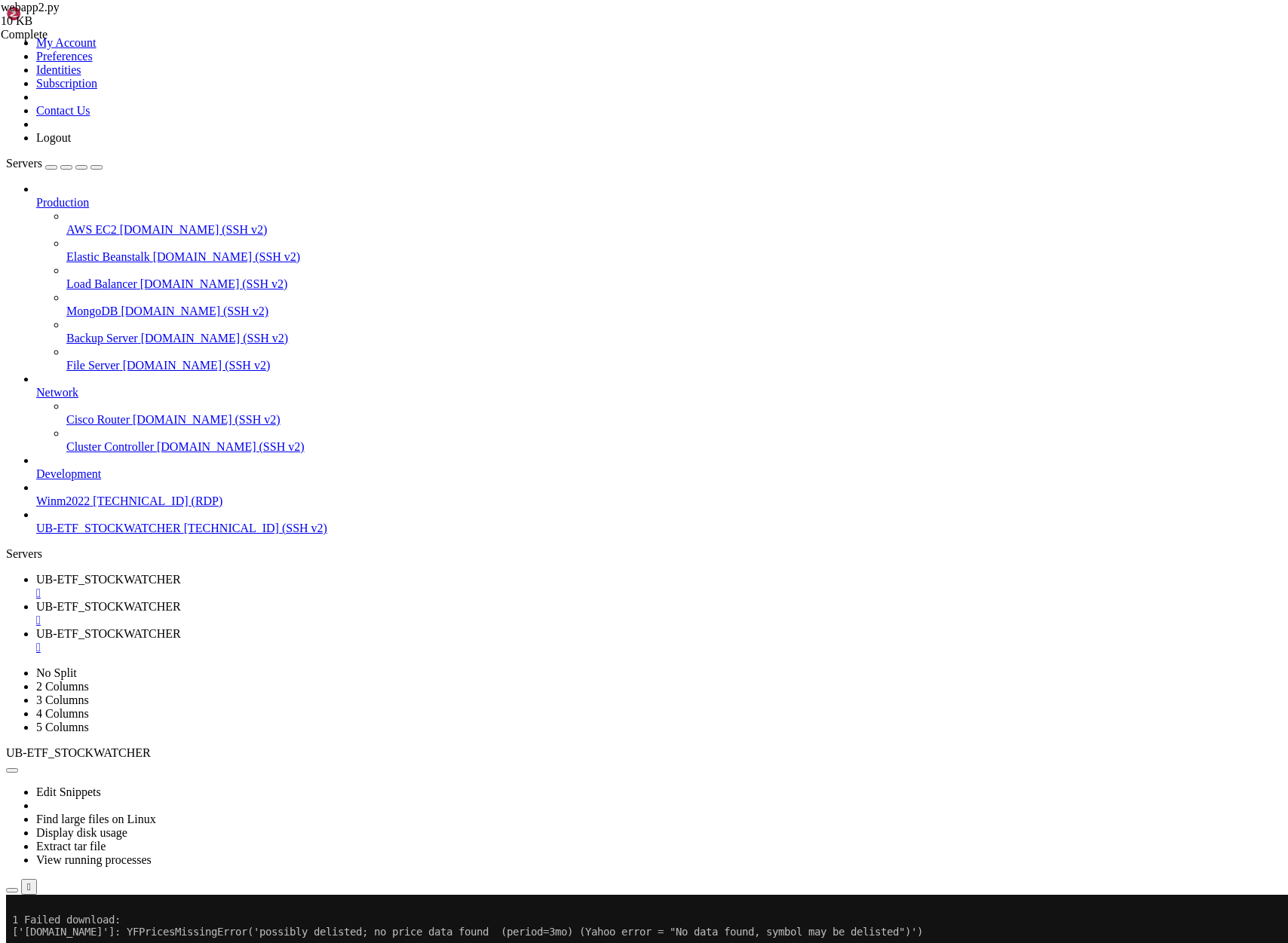
scroll to position [24269, 0]
click at [181, 600] on span "UB-ETF_STOCKWATCHER" at bounding box center [109, 607] width 145 height 13
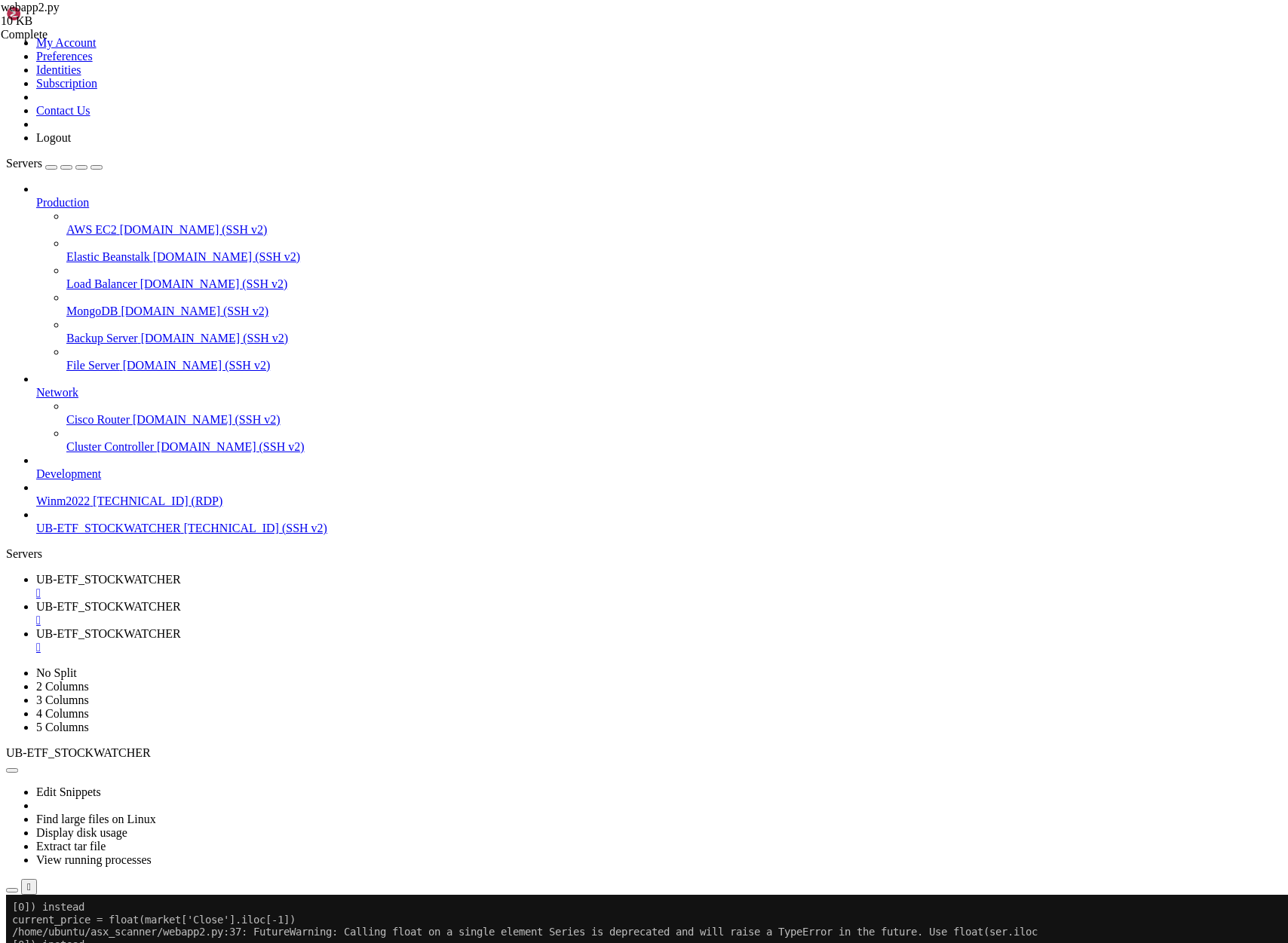
click at [181, 573] on span "UB-ETF_STOCKWATCHER" at bounding box center [109, 579] width 145 height 13
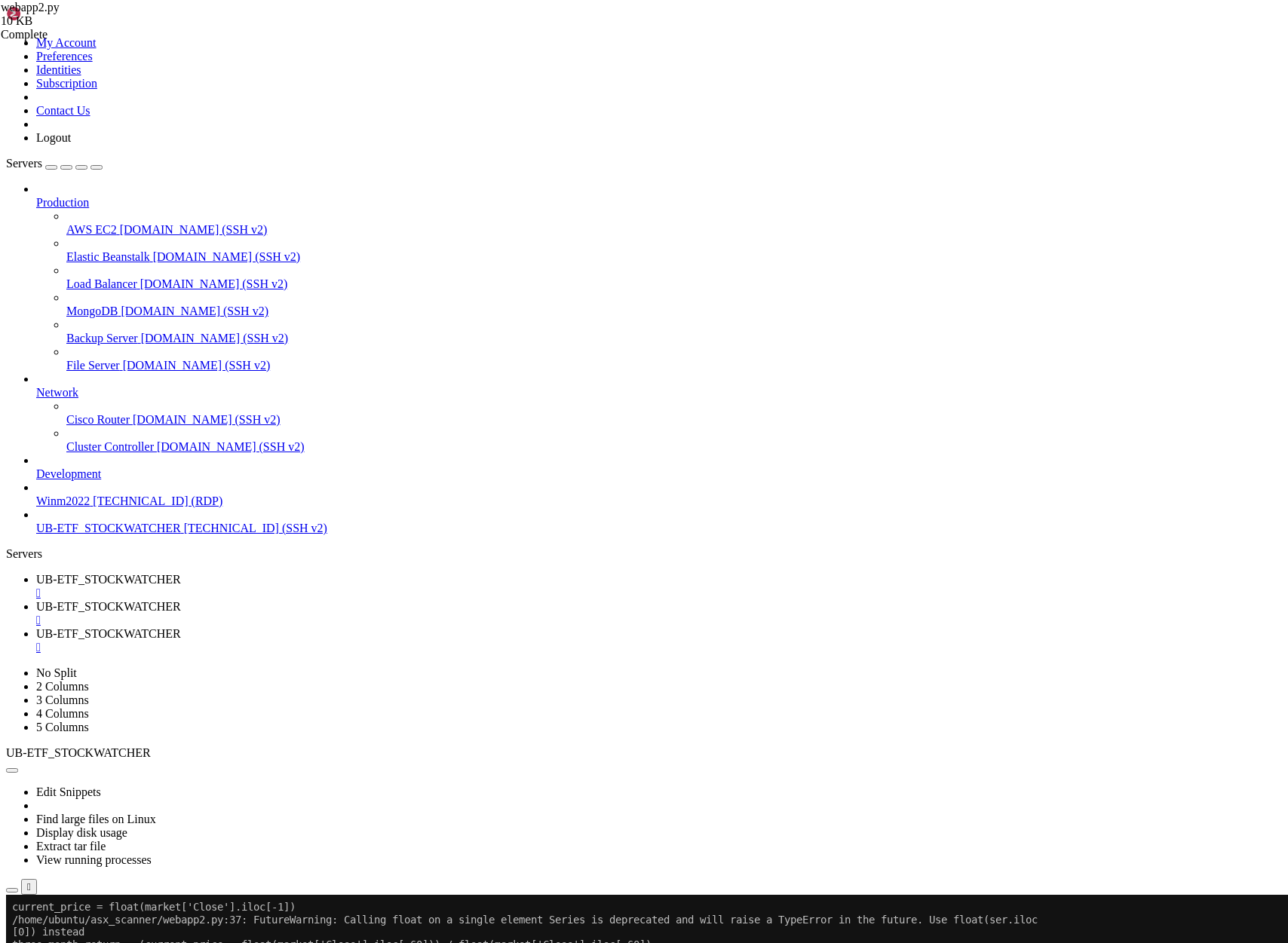
click at [181, 600] on span "UB-ETF_STOCKWATCHER" at bounding box center [109, 607] width 145 height 13
drag, startPoint x: 27, startPoint y: 1079, endPoint x: 84, endPoint y: 1109, distance: 64.4
copy div "" ABG.AX ", " ASK.AX ", " AX1.AX ","
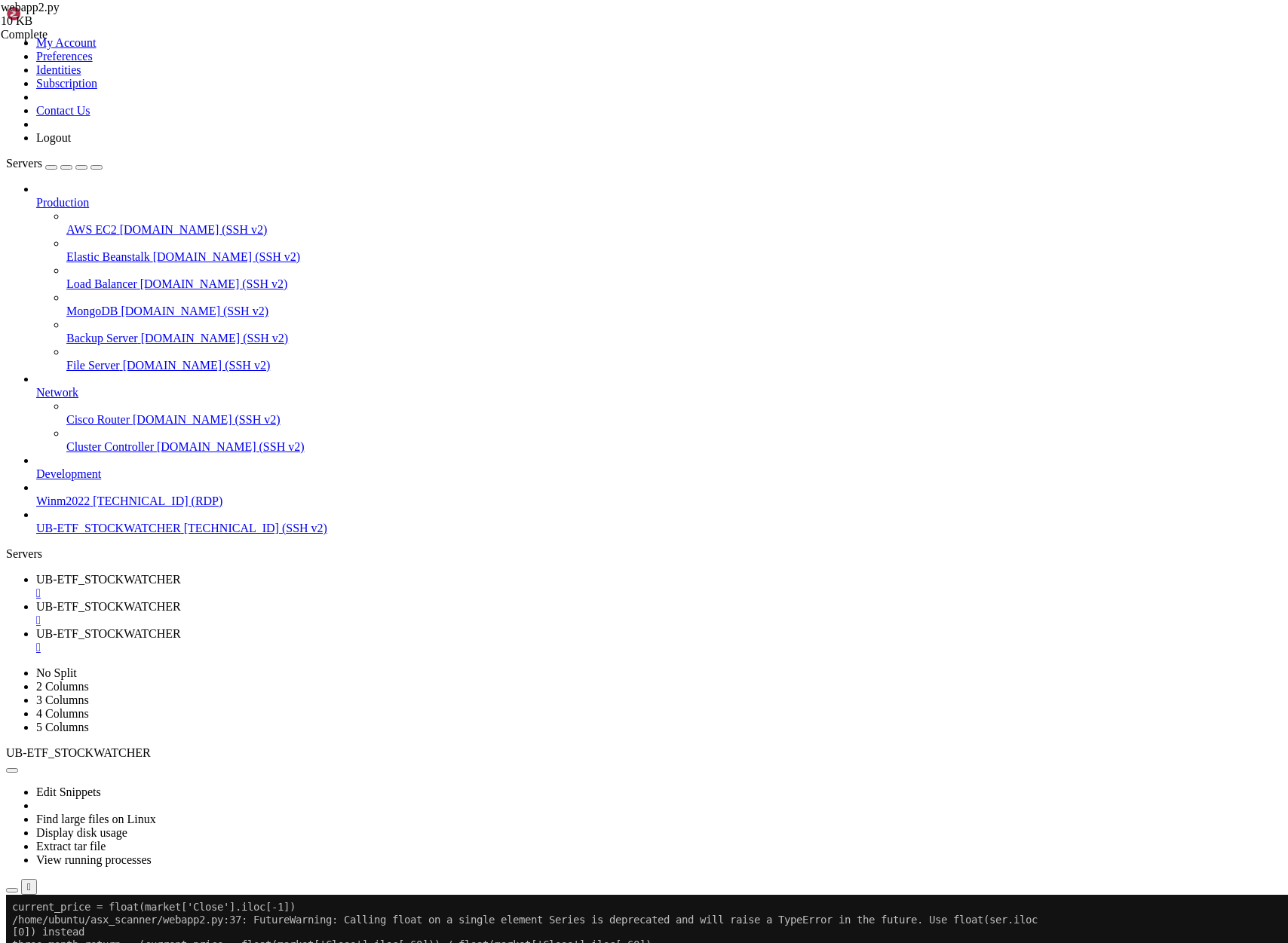
click at [181, 573] on span "UB-ETF_STOCKWATCHER" at bounding box center [109, 579] width 145 height 13
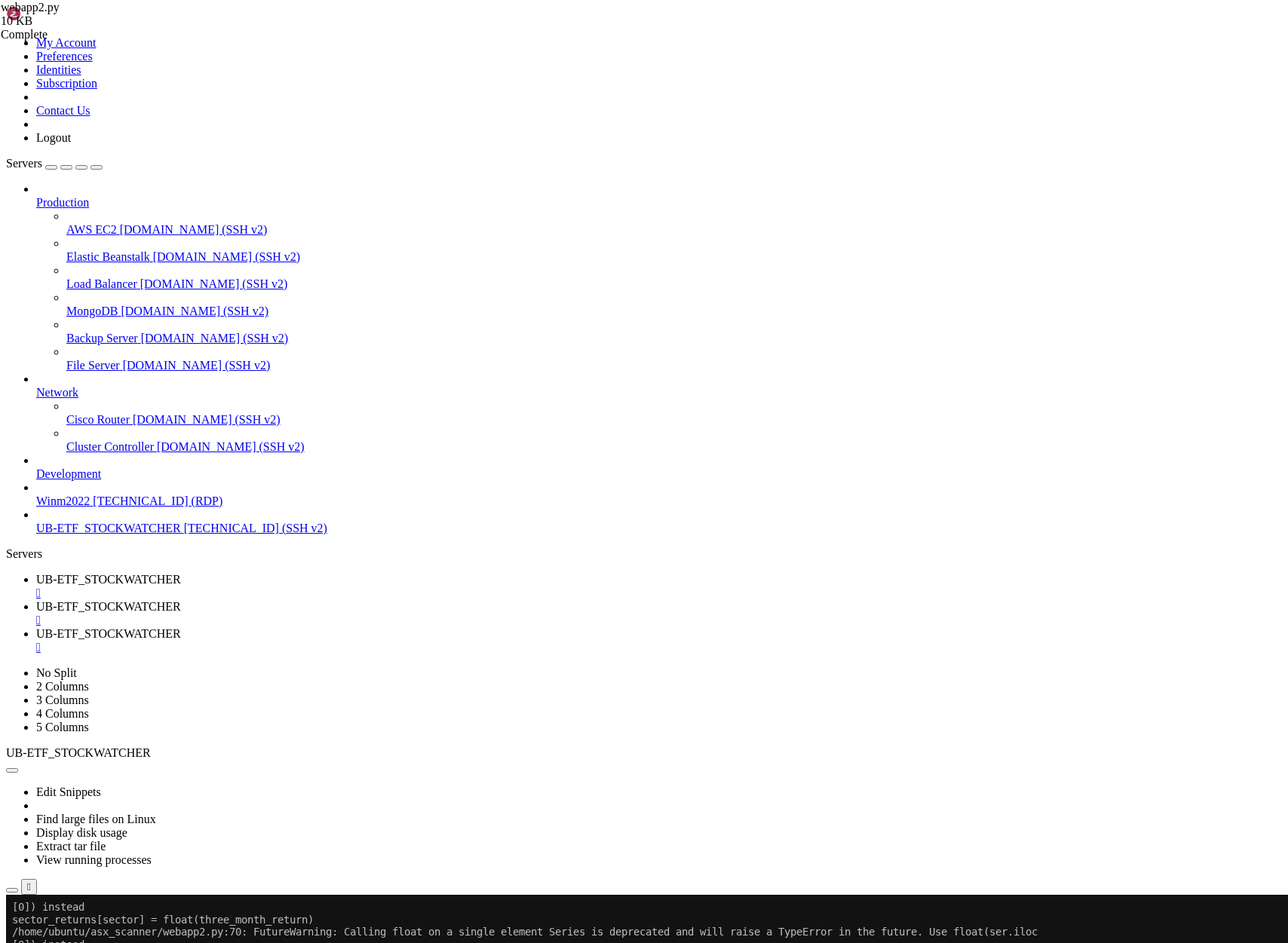
click at [181, 600] on span "UB-ETF_STOCKWATCHER" at bounding box center [109, 607] width 145 height 13
click at [181, 573] on span "UB-ETF_STOCKWATCHER" at bounding box center [109, 579] width 145 height 13
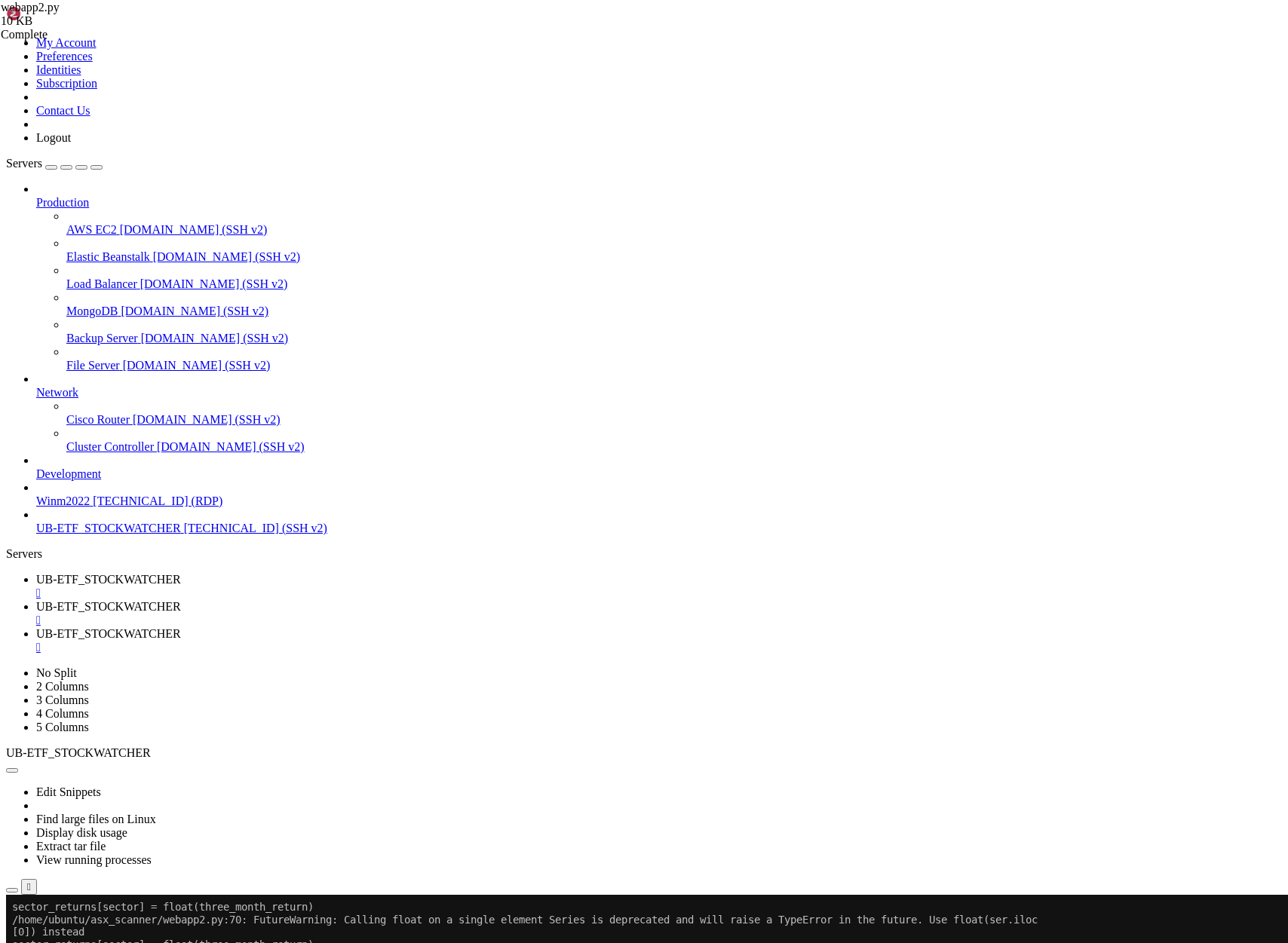
click at [181, 600] on span "UB-ETF_STOCKWATCHER" at bounding box center [109, 607] width 145 height 13
click at [181, 573] on span "UB-ETF_STOCKWATCHER" at bounding box center [109, 579] width 145 height 13
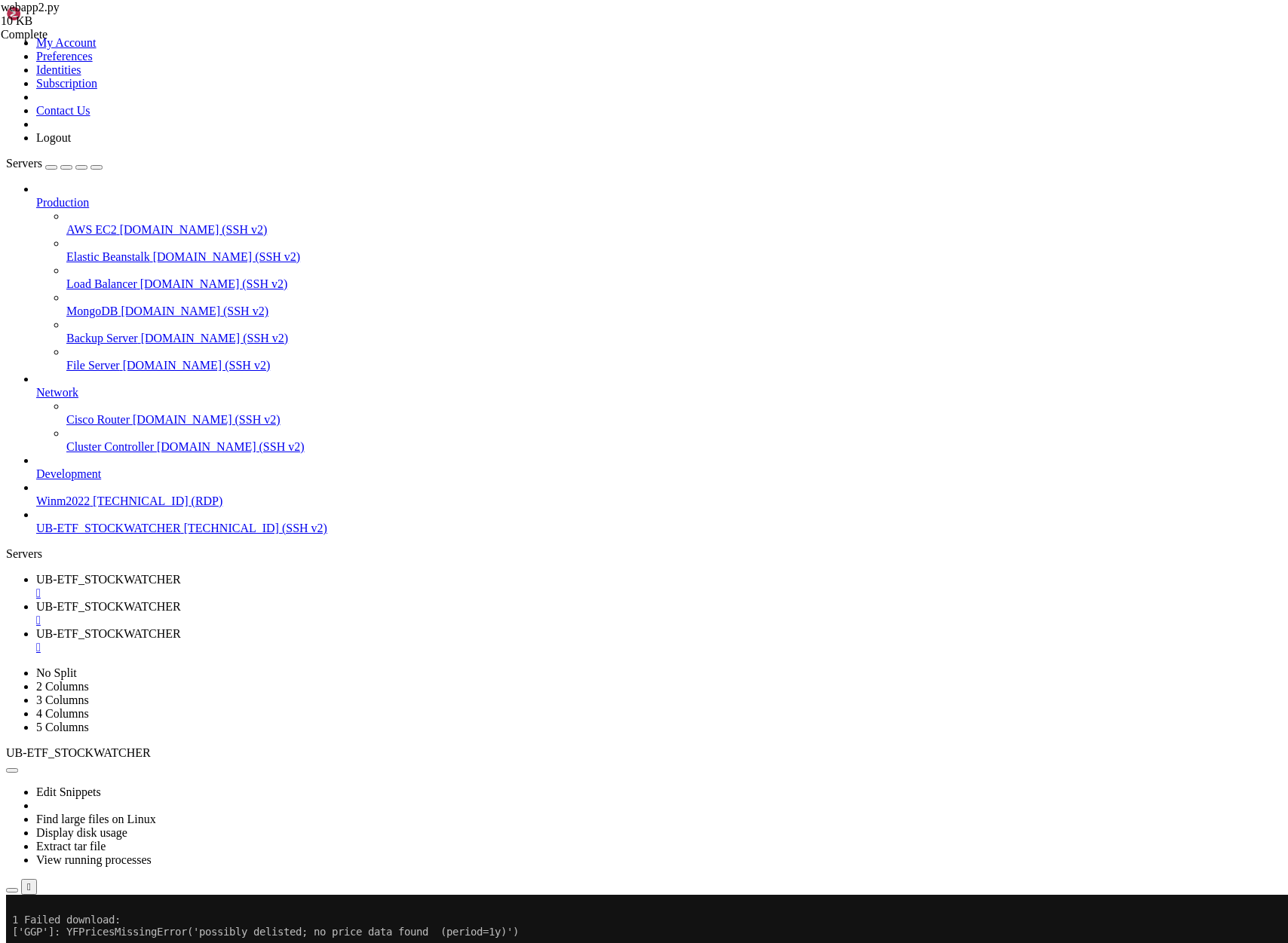
scroll to position [30264, 0]
drag, startPoint x: 15, startPoint y: 1071, endPoint x: 603, endPoint y: 1129, distance: 590.9
drag, startPoint x: 549, startPoint y: 1162, endPoint x: -3, endPoint y: 1099, distance: 555.6
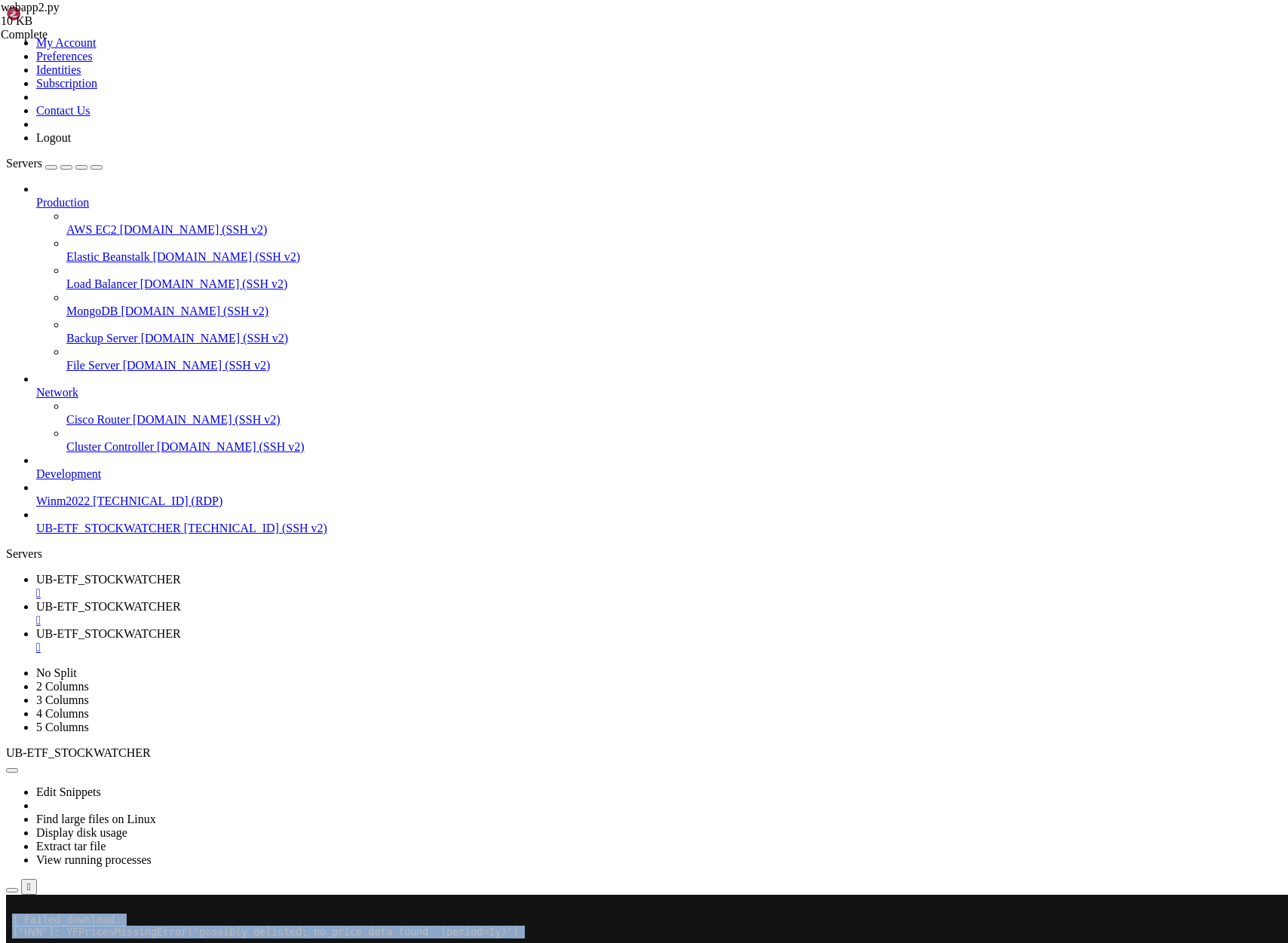
click html "Page up 1 Failed download: ['HVN']: YFPricesMissingError('possibly delisted; no…"
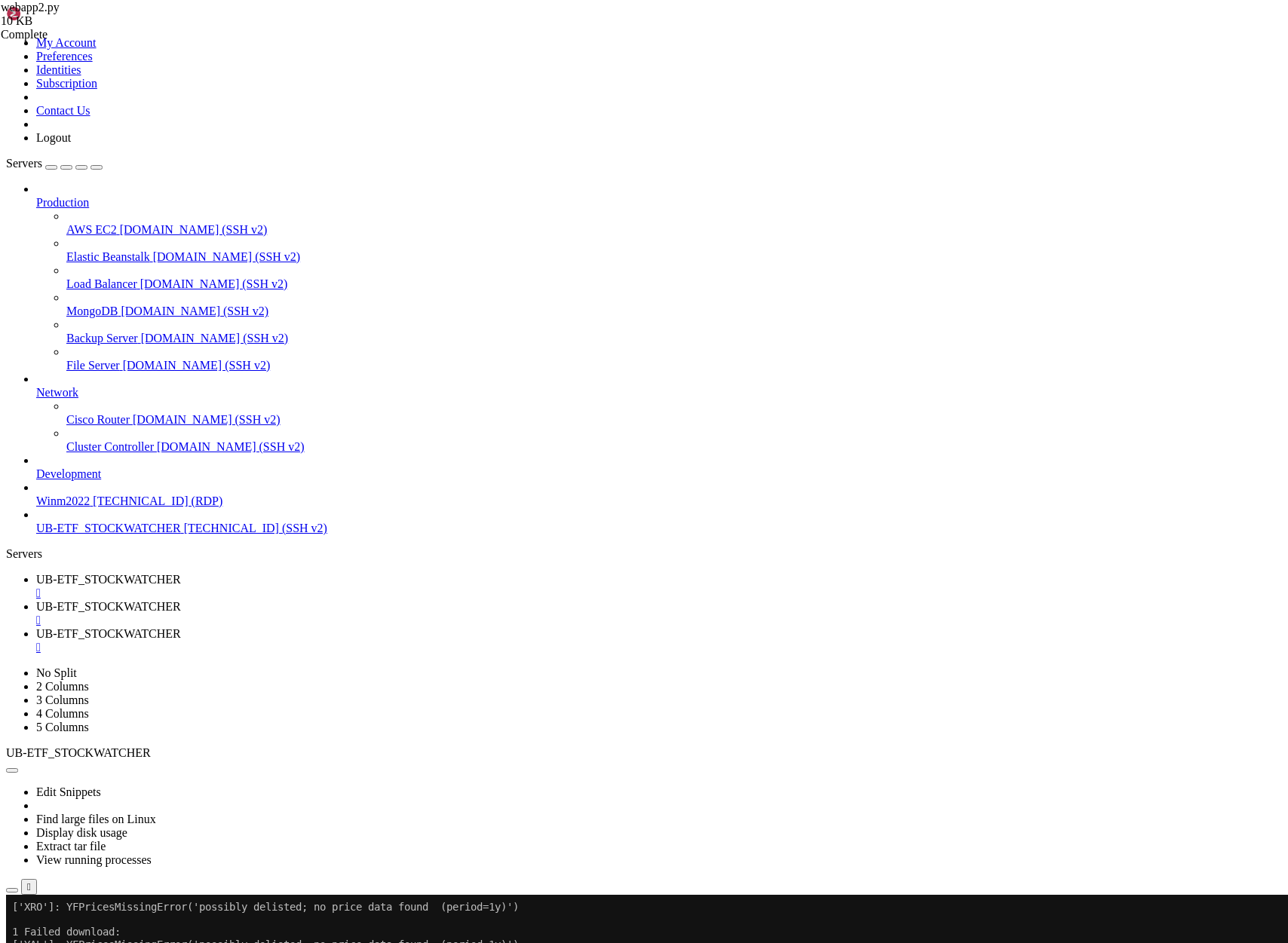
scroll to position [34730, 0]
click at [181, 627] on span "UB-ETF_STOCKWATCHER" at bounding box center [109, 633] width 145 height 13
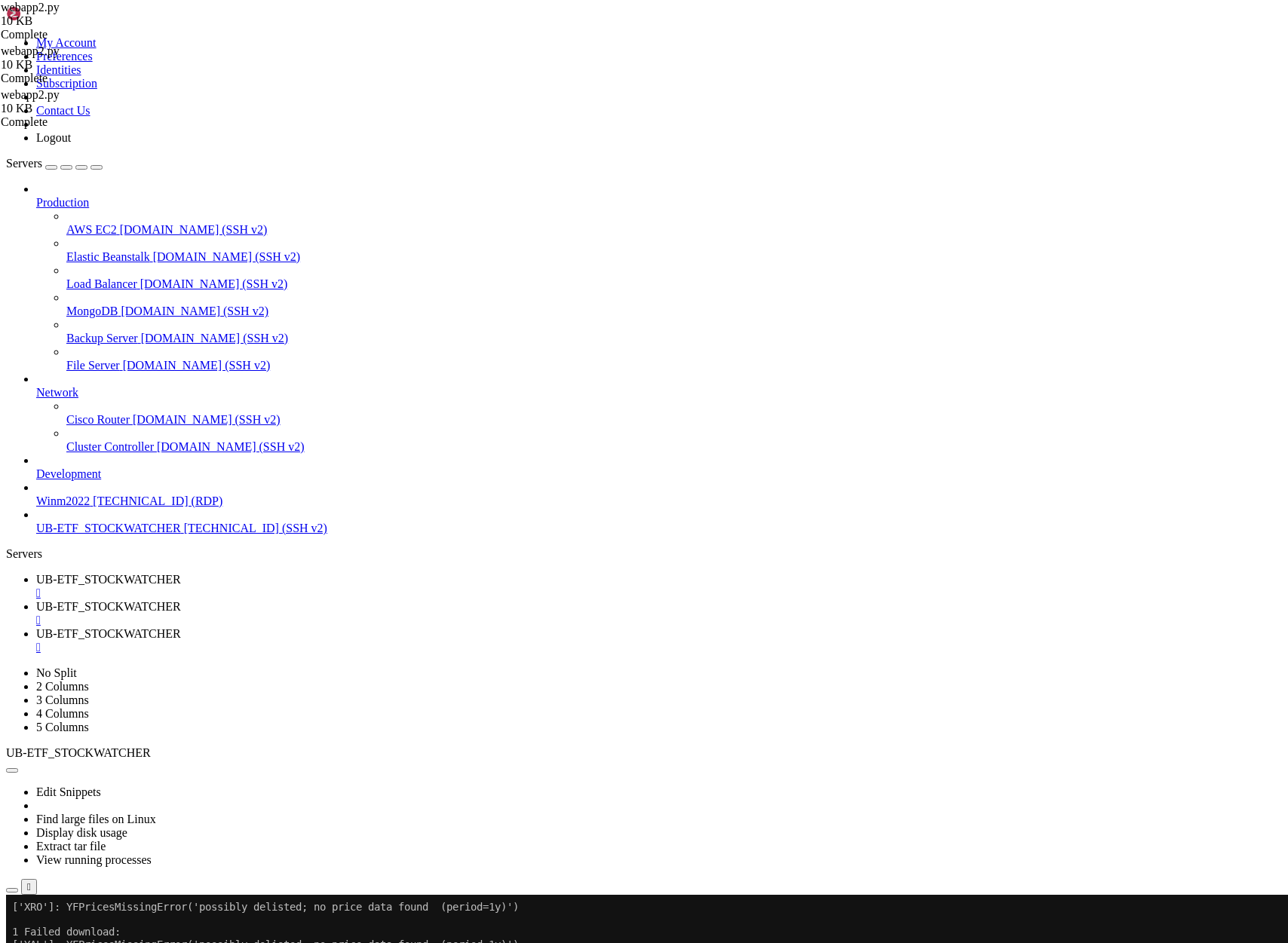
click at [181, 573] on span "UB-ETF_STOCKWATCHER" at bounding box center [109, 579] width 145 height 13
click at [181, 600] on span "UB-ETF_STOCKWATCHER" at bounding box center [109, 607] width 145 height 13
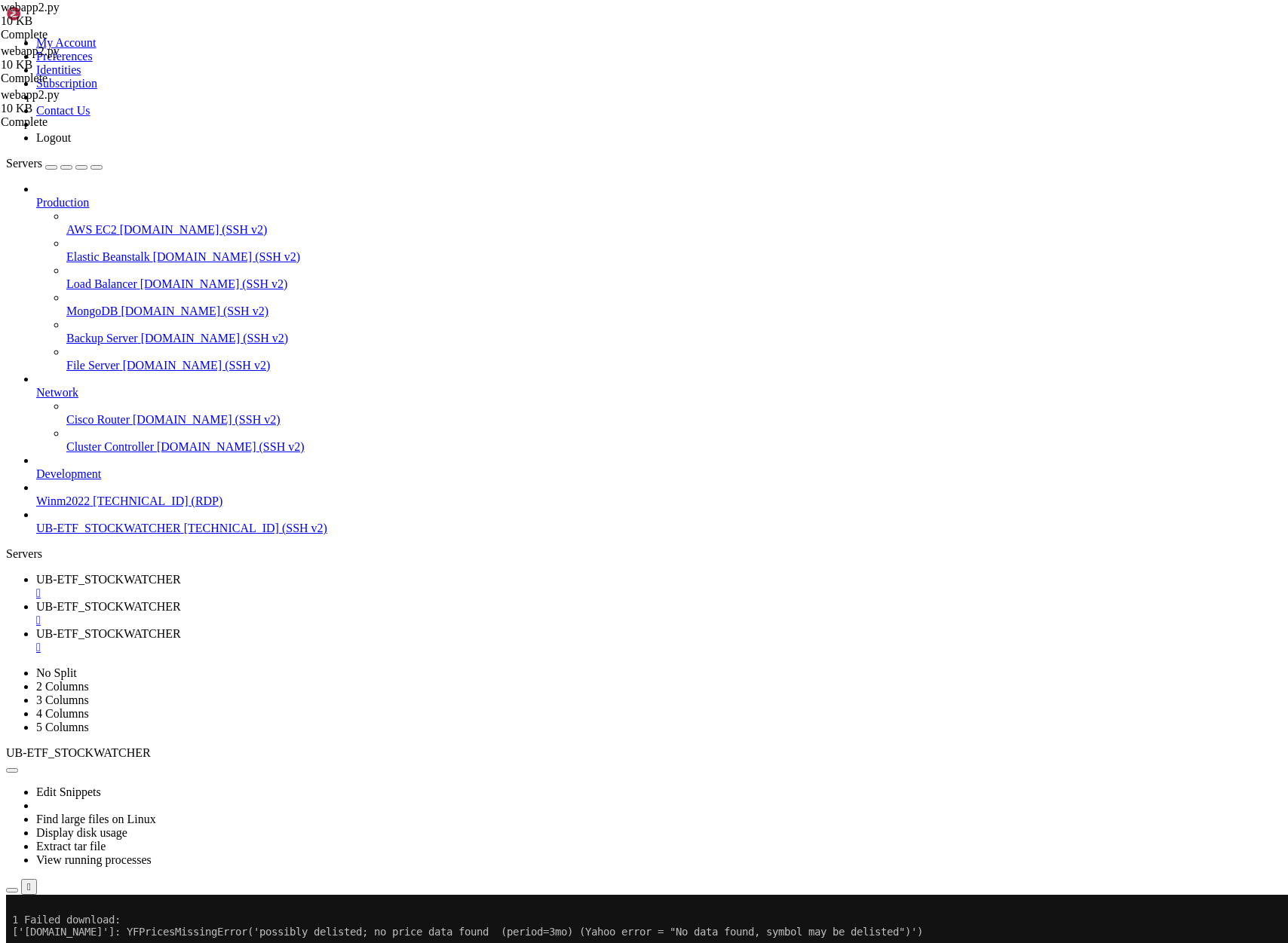
drag, startPoint x: 96, startPoint y: 1472, endPoint x: 295, endPoint y: 1466, distance: 199.1
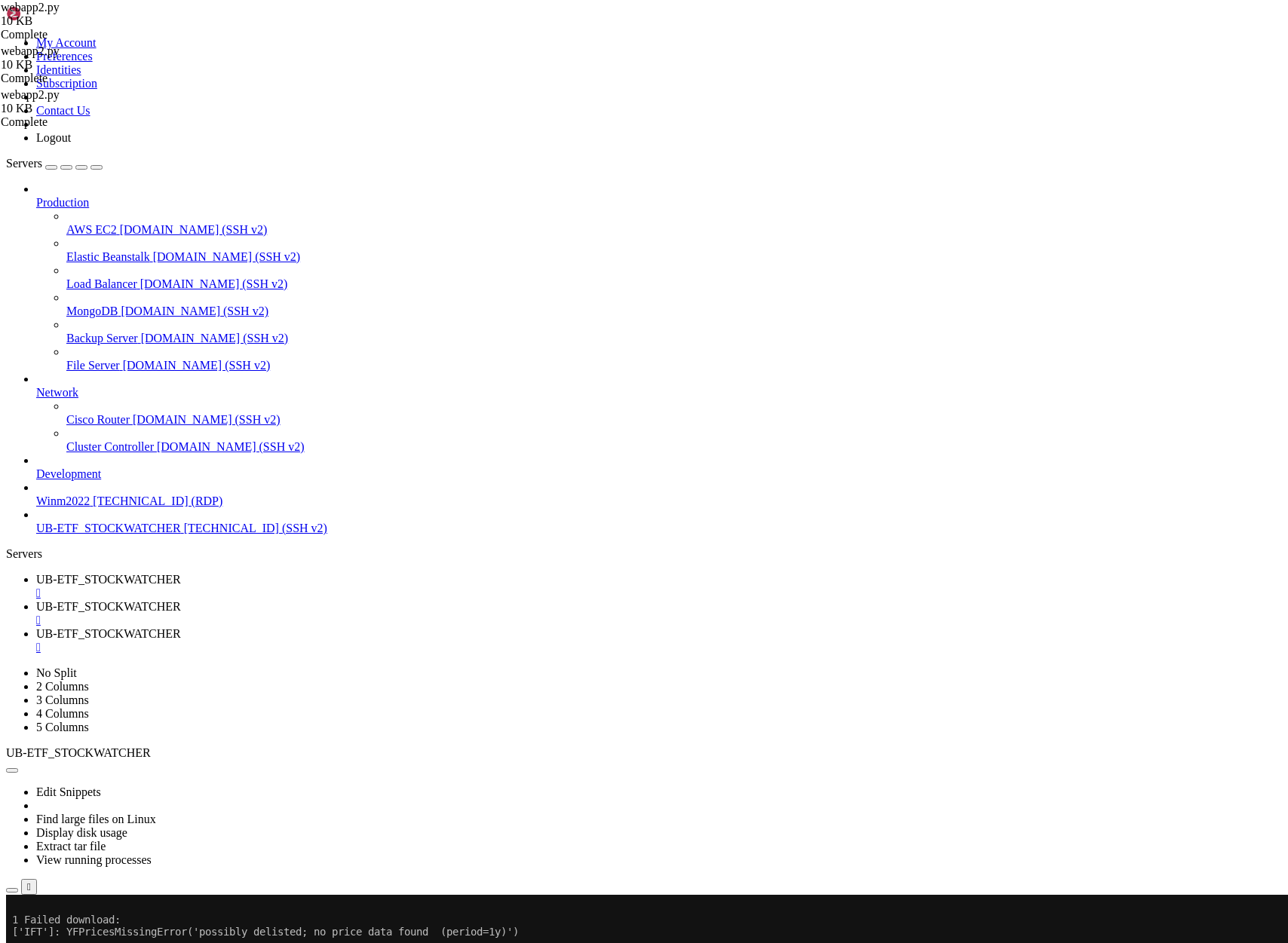
copy x-row "df = yf.download(ticker, period= " 1y ""
click at [181, 573] on span "UB-ETF_STOCKWATCHER" at bounding box center [109, 579] width 145 height 13
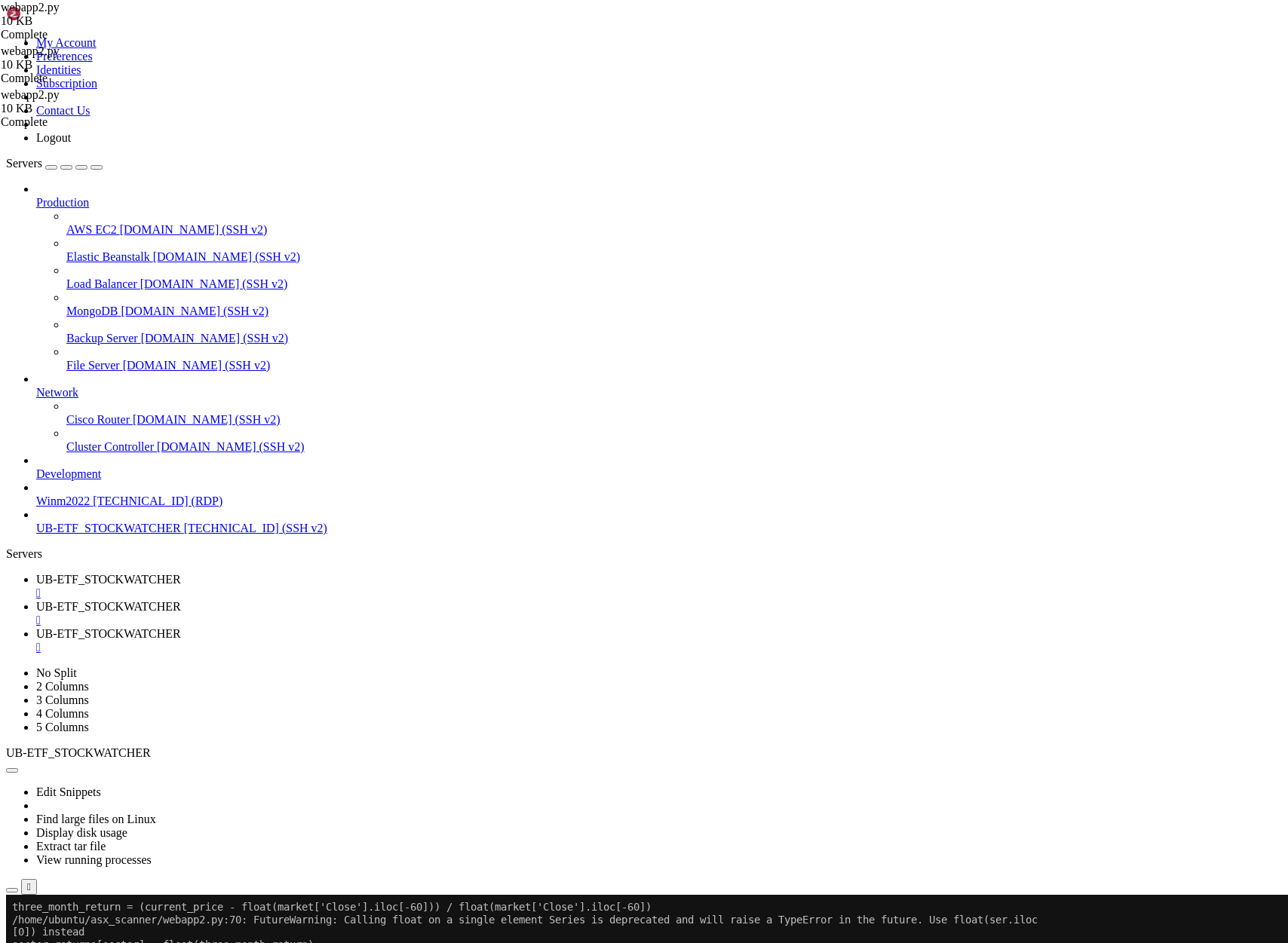
scroll to position [43508, 0]
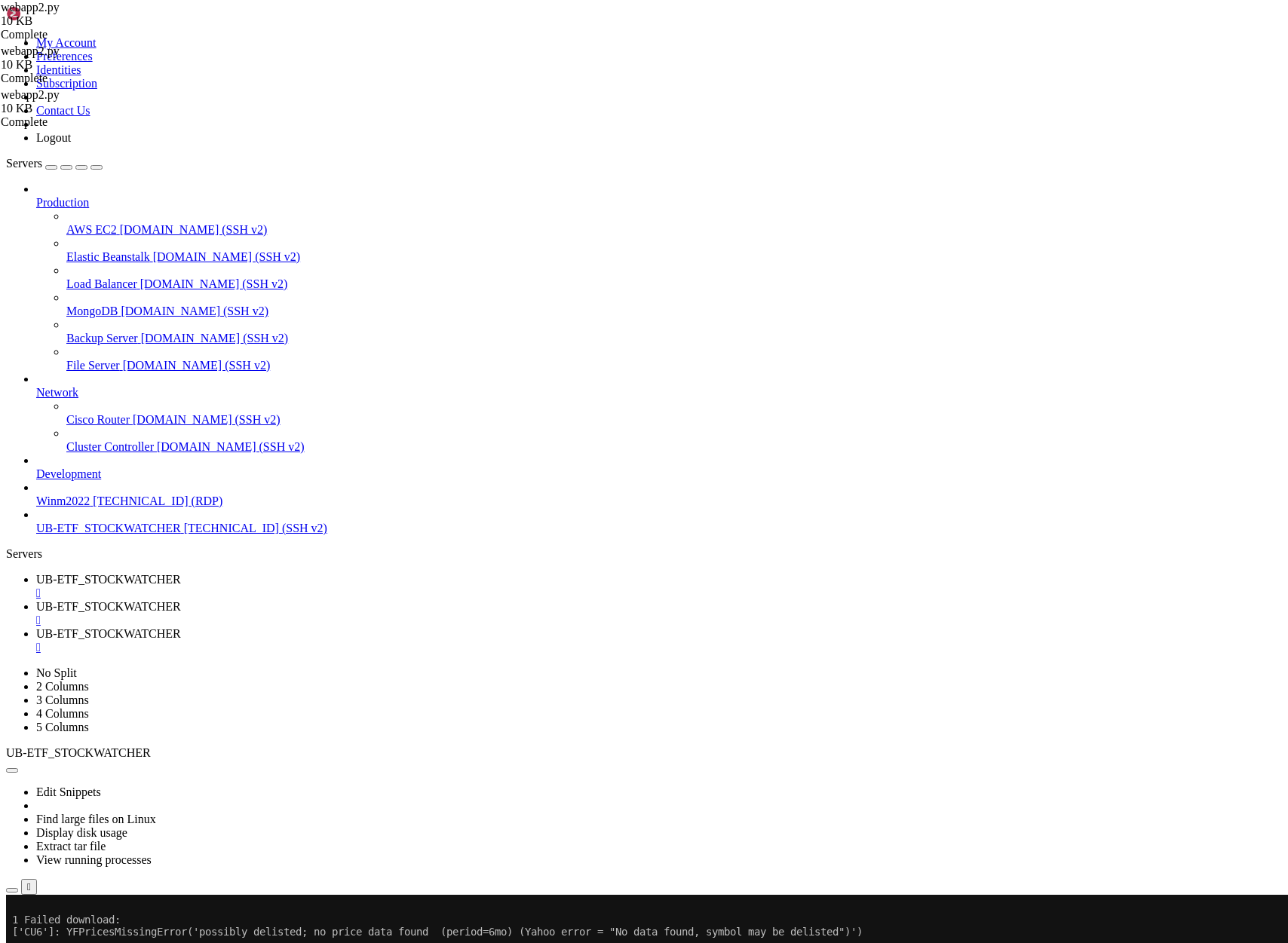
scroll to position [45239, 0]
click at [181, 600] on span "UB-ETF_STOCKWATCHER" at bounding box center [109, 607] width 145 height 13
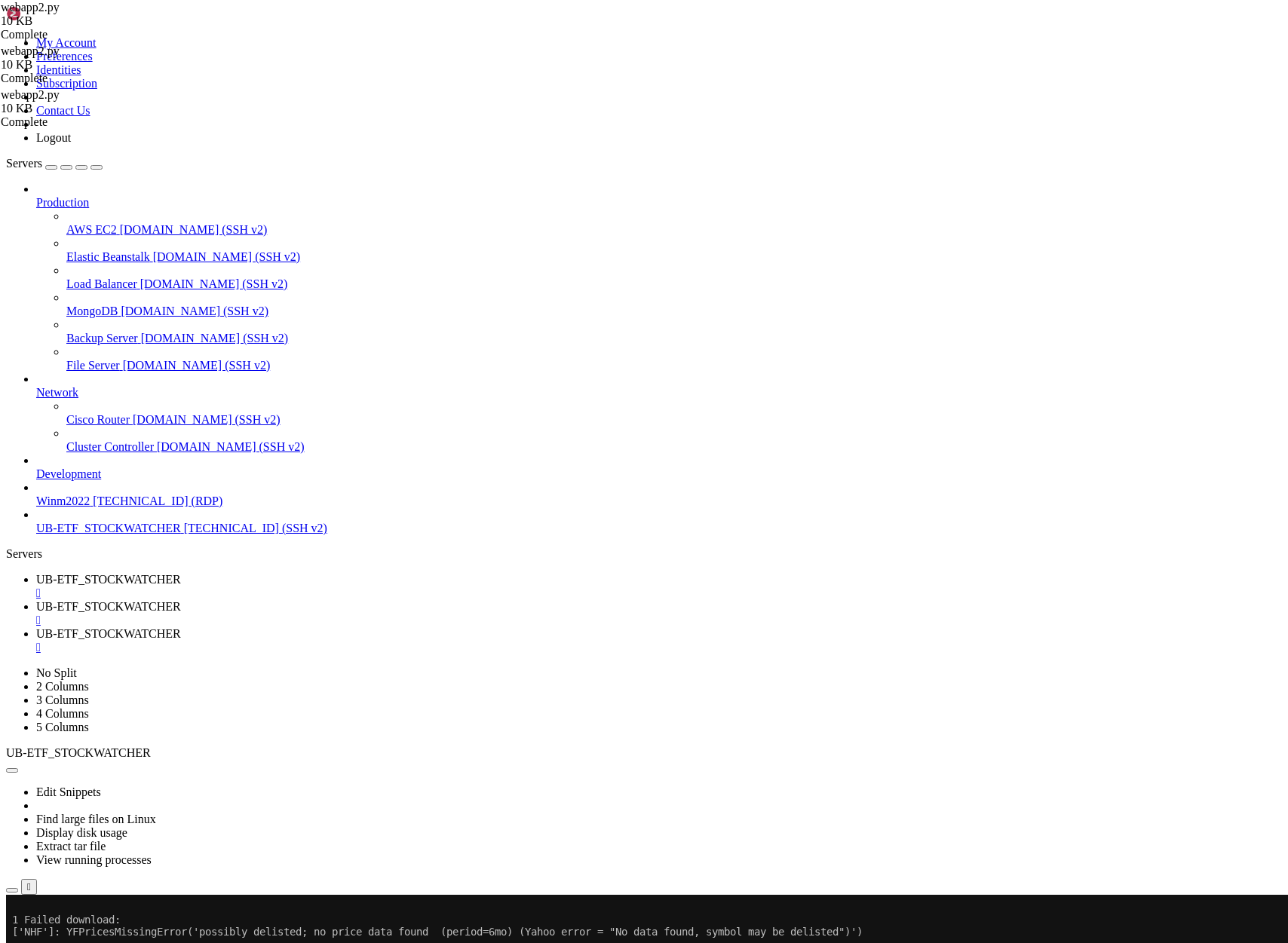
drag, startPoint x: 93, startPoint y: 1270, endPoint x: 628, endPoint y: 1272, distance: 535.0
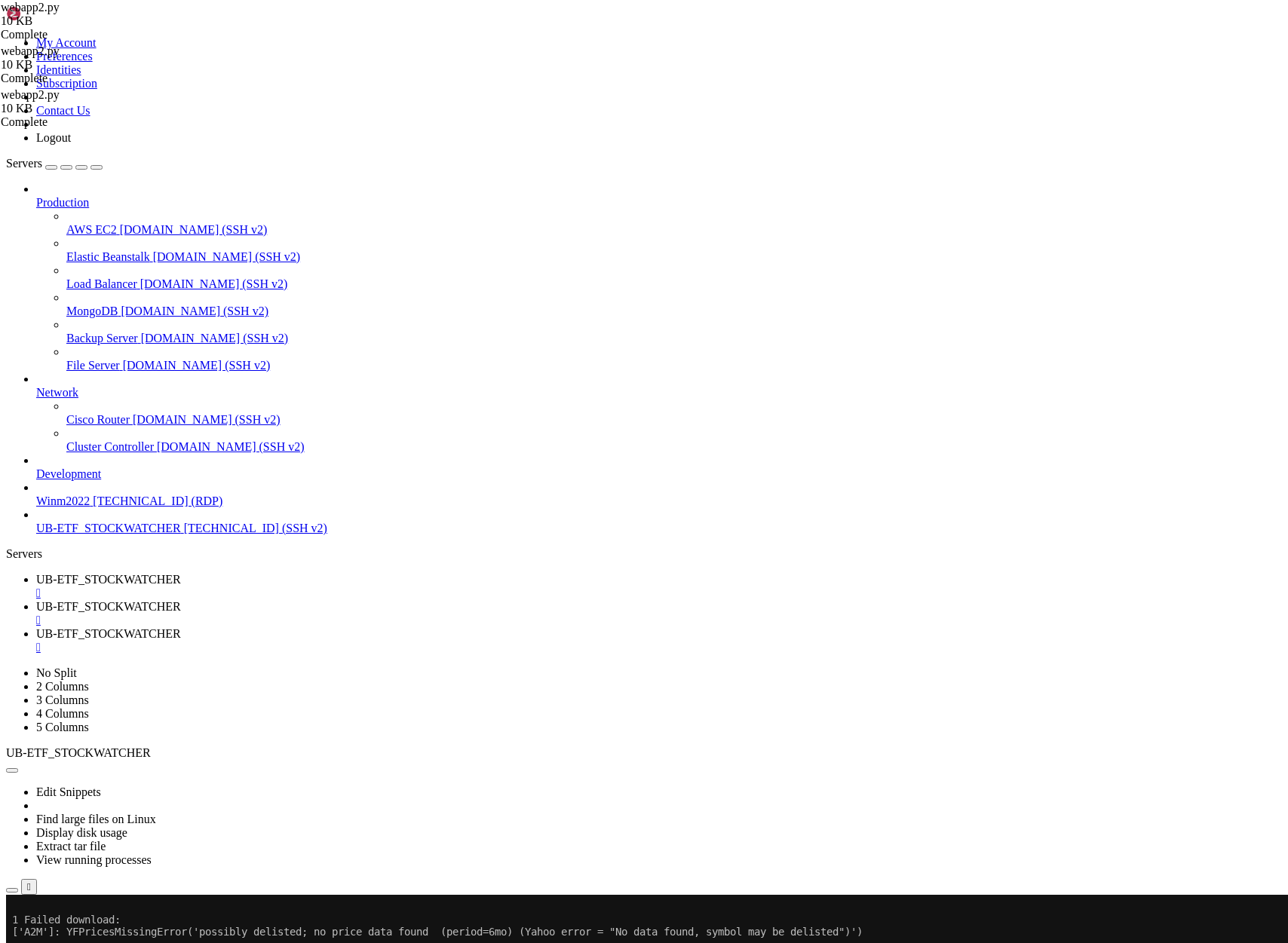
scroll to position [87, 0]
click at [181, 573] on span "UB-ETF_STOCKWATCHER" at bounding box center [109, 579] width 145 height 13
click at [181, 600] on span "UB-ETF_STOCKWATCHER" at bounding box center [109, 607] width 145 height 13
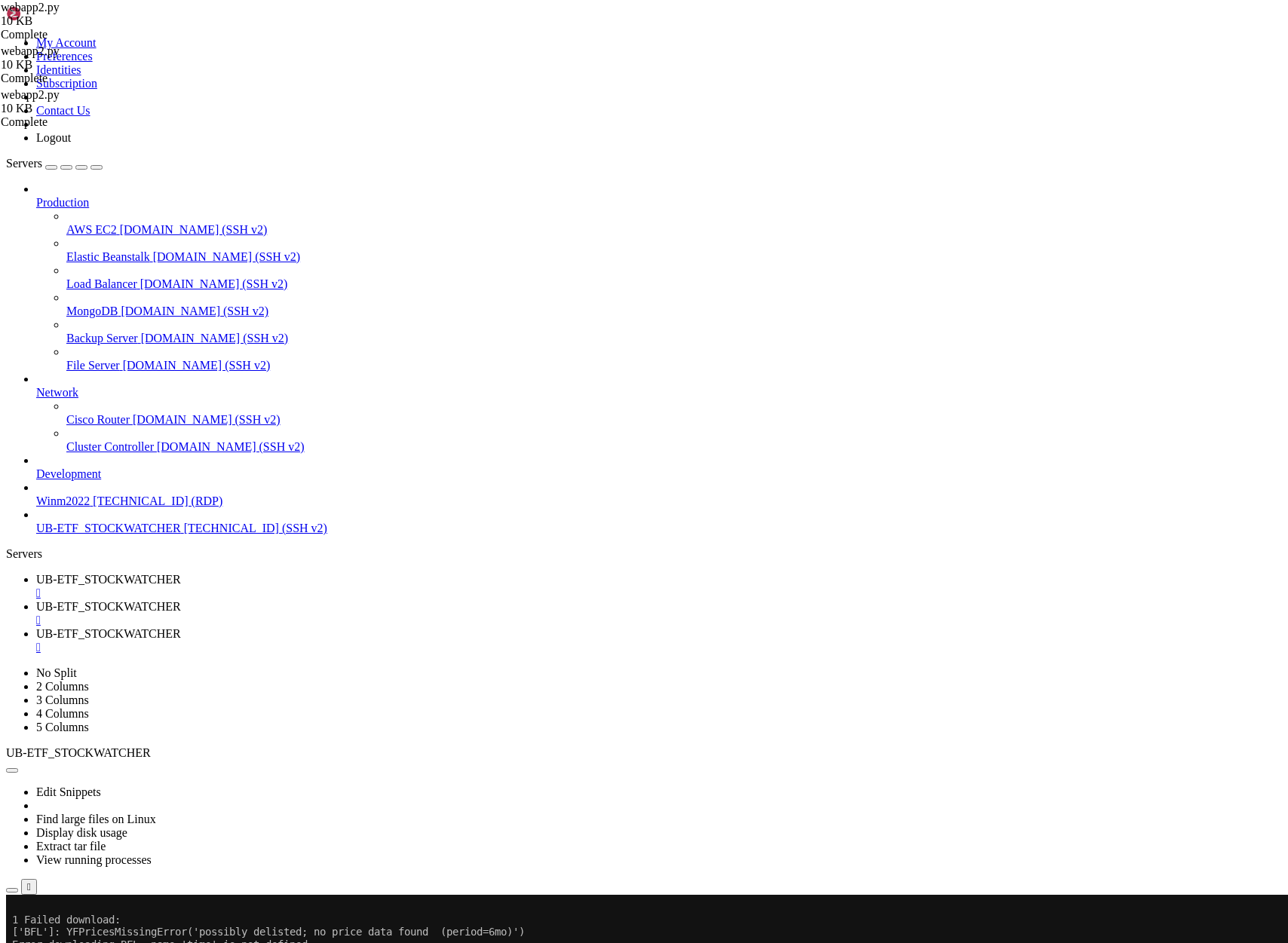
drag, startPoint x: 617, startPoint y: 1219, endPoint x: 94, endPoint y: 1219, distance: 523.0
click at [181, 573] on span "UB-ETF_STOCKWATCHER" at bounding box center [109, 579] width 145 height 13
